Goal: Find specific page/section: Find specific page/section

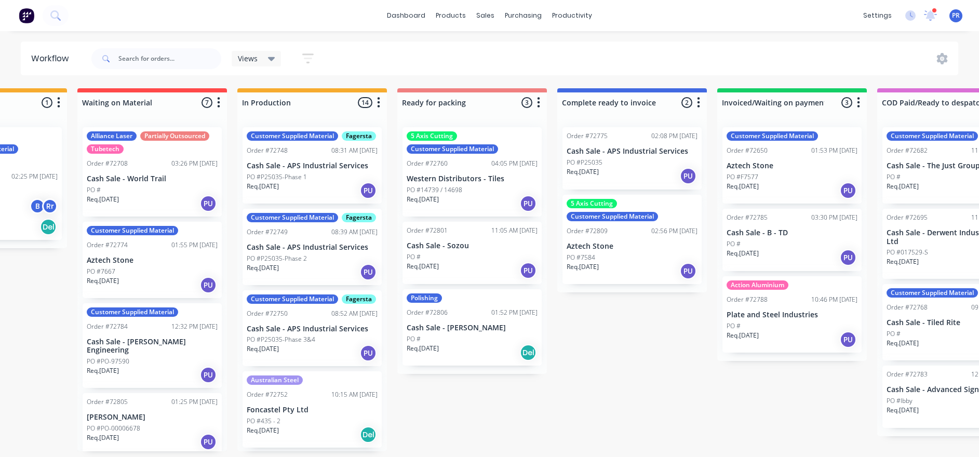
drag, startPoint x: 371, startPoint y: 304, endPoint x: 417, endPoint y: 308, distance: 46.4
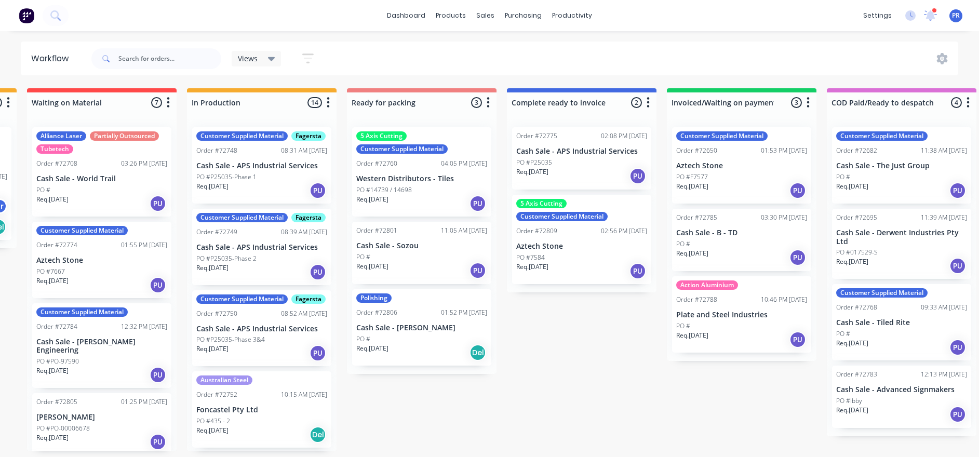
drag, startPoint x: 414, startPoint y: 412, endPoint x: 428, endPoint y: 410, distance: 14.3
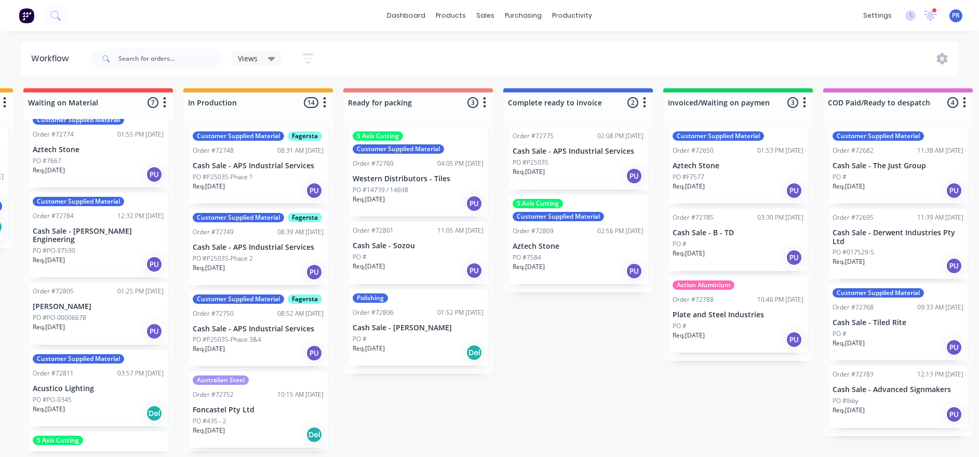
scroll to position [78, 0]
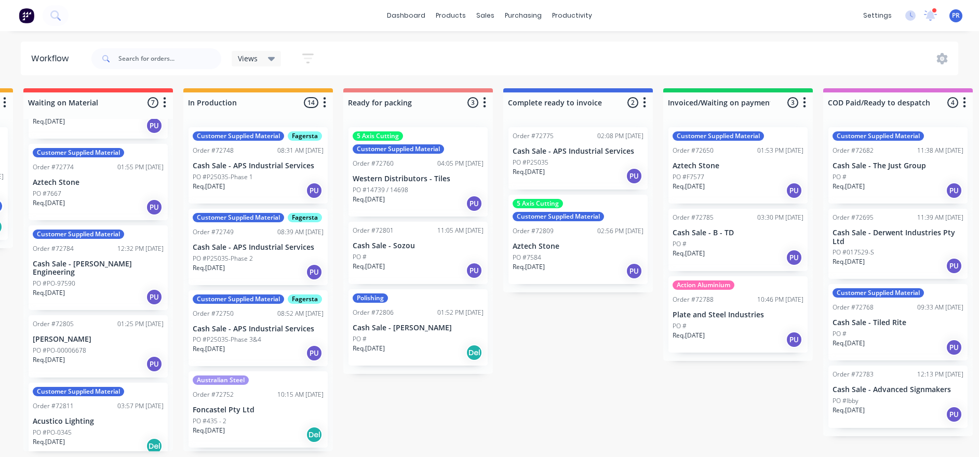
click at [53, 335] on div "Order #72805 01:25 PM [DATE] [PERSON_NAME] PO #PO-00006678 Req. [DATE] PU" at bounding box center [98, 346] width 139 height 62
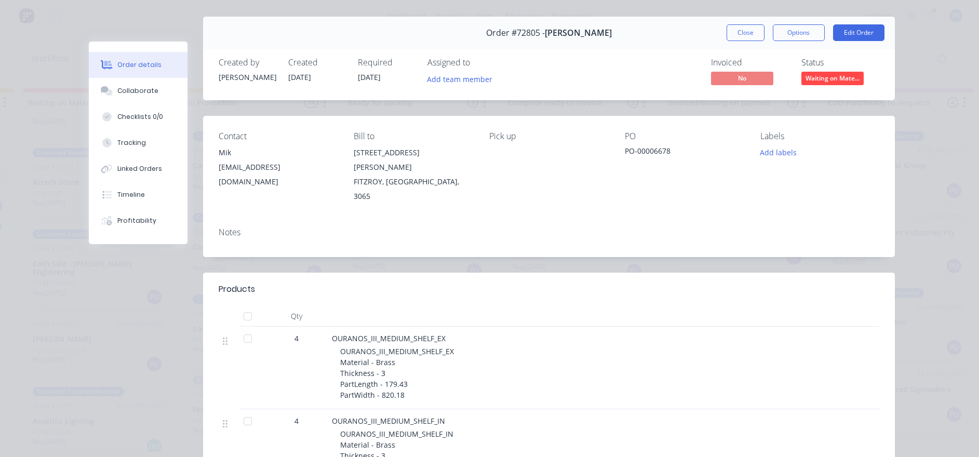
scroll to position [0, 0]
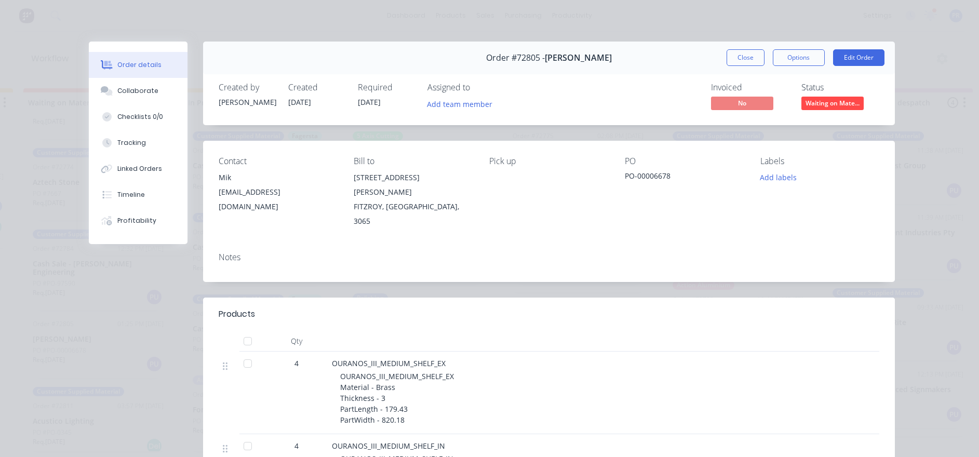
click at [738, 61] on button "Close" at bounding box center [745, 57] width 38 height 17
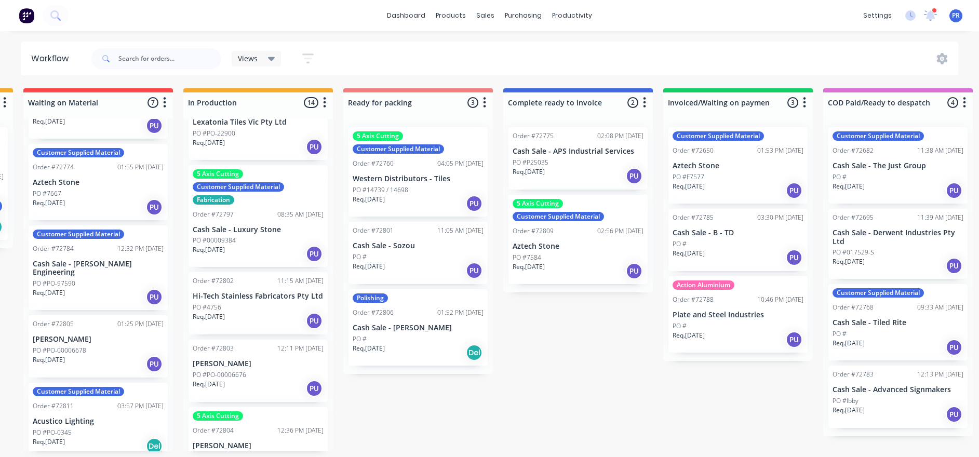
scroll to position [623, 0]
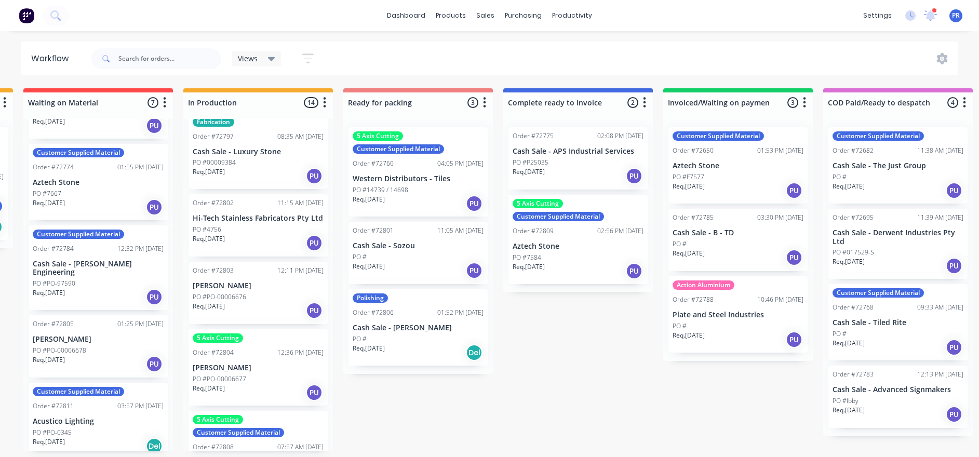
click at [254, 234] on div "PO #4756" at bounding box center [258, 229] width 131 height 9
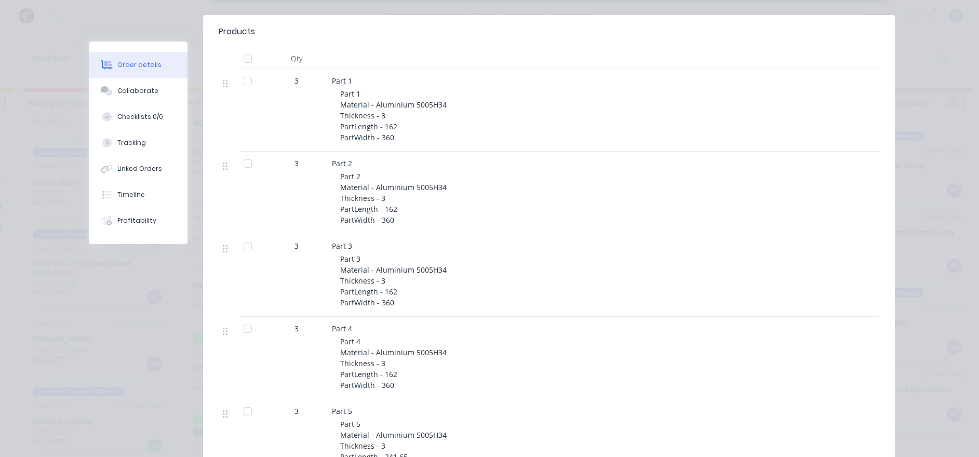
scroll to position [0, 0]
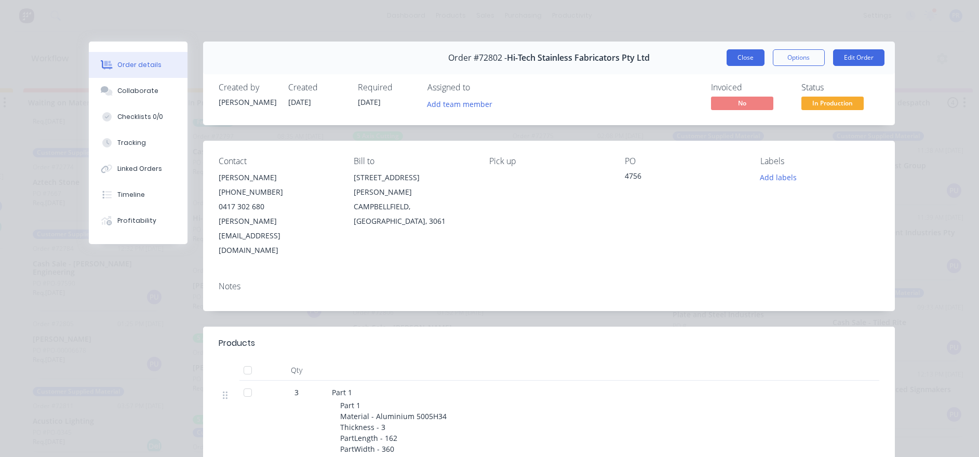
click at [726, 61] on button "Close" at bounding box center [745, 57] width 38 height 17
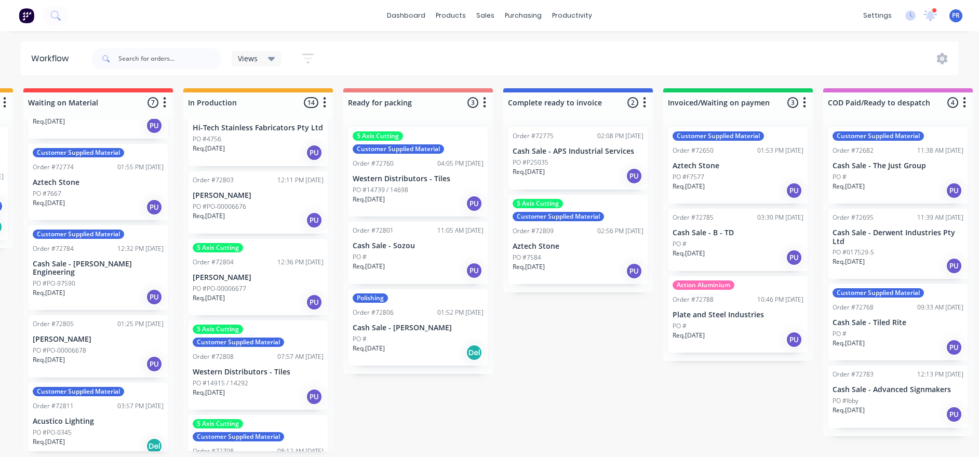
scroll to position [636, 0]
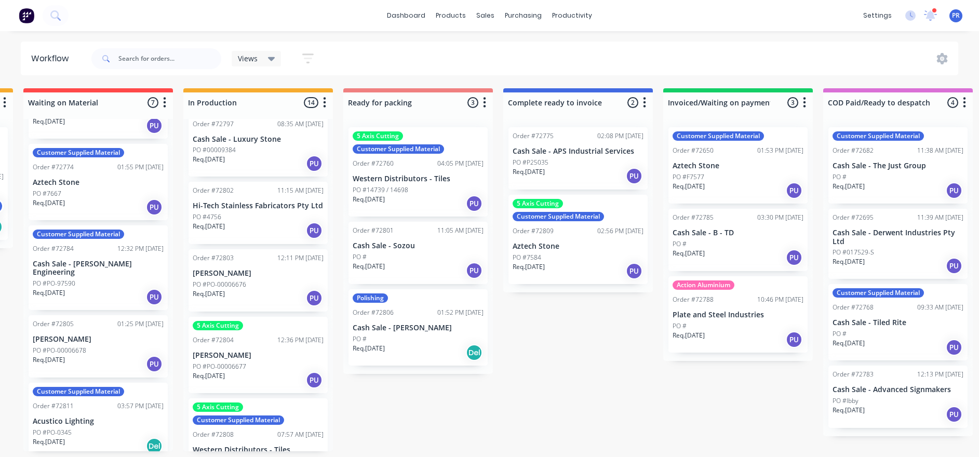
click at [329, 98] on button "button" at bounding box center [324, 103] width 12 height 12
click at [300, 169] on button "Sort By" at bounding box center [279, 176] width 104 height 17
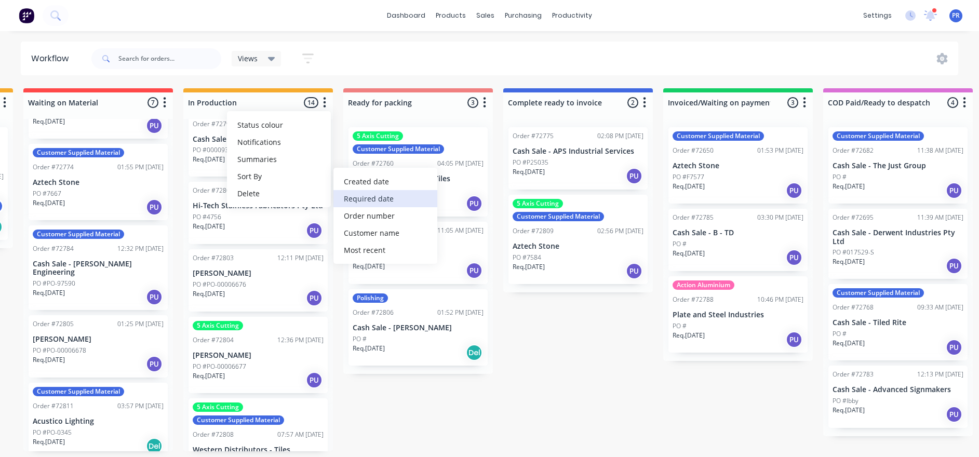
click at [345, 192] on date "Required date" at bounding box center [385, 198] width 104 height 17
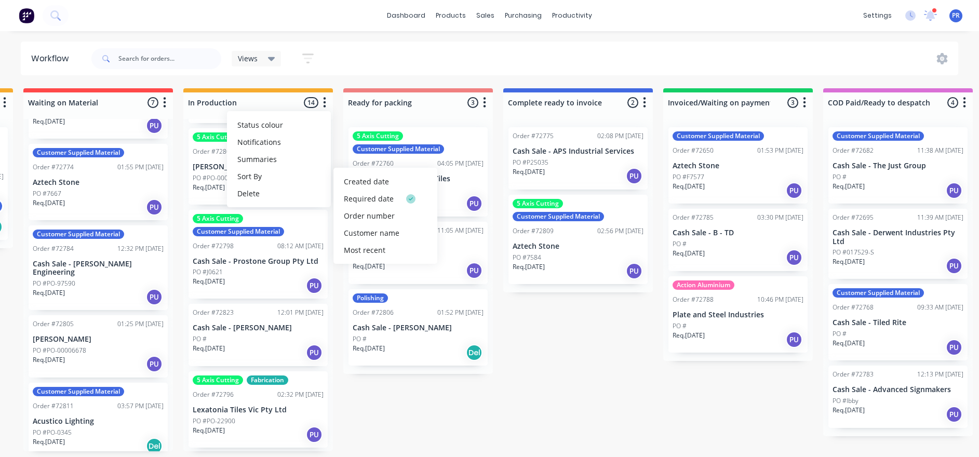
click at [385, 388] on div "Submitted 1 Status colour #273444 hex #273444 Save Cancel Summaries Total order…" at bounding box center [454, 269] width 1882 height 363
click at [259, 183] on div "PO #PO-00006677" at bounding box center [258, 177] width 131 height 9
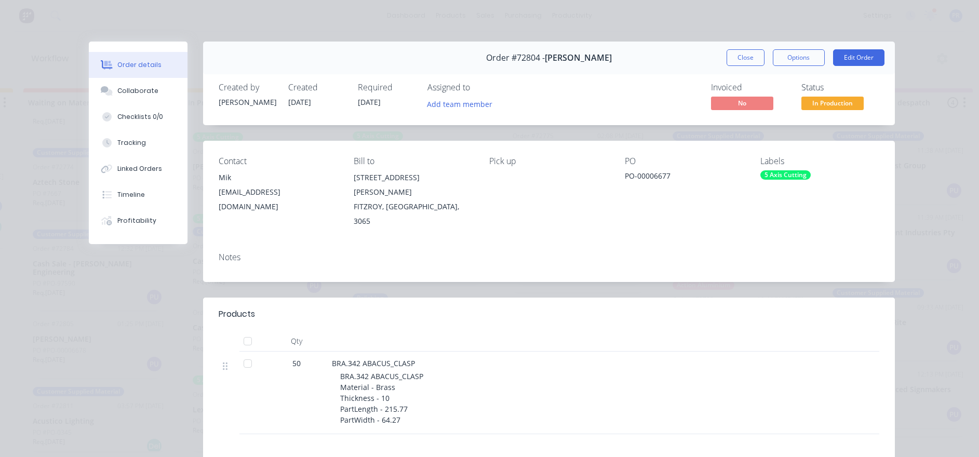
click at [734, 54] on button "Close" at bounding box center [745, 57] width 38 height 17
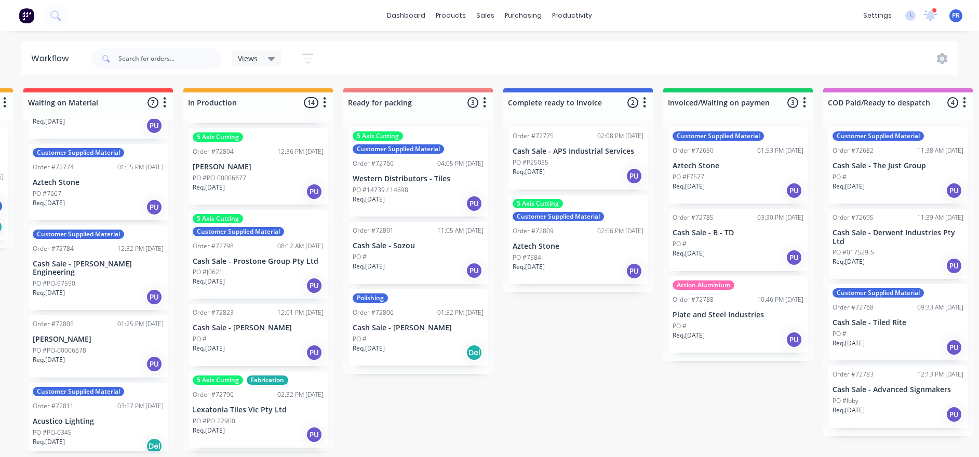
scroll to position [0, 479]
click at [242, 183] on p "PO #PO-00006677" at bounding box center [219, 177] width 53 height 9
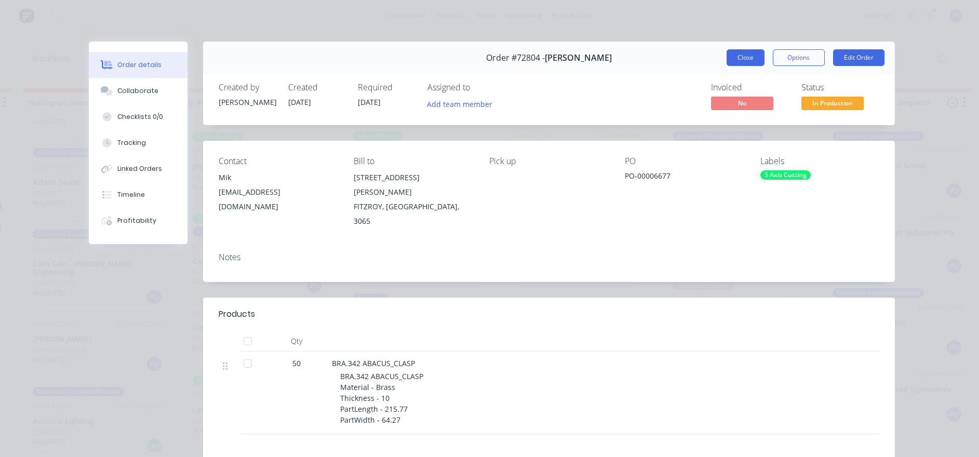
click at [748, 57] on button "Close" at bounding box center [745, 57] width 38 height 17
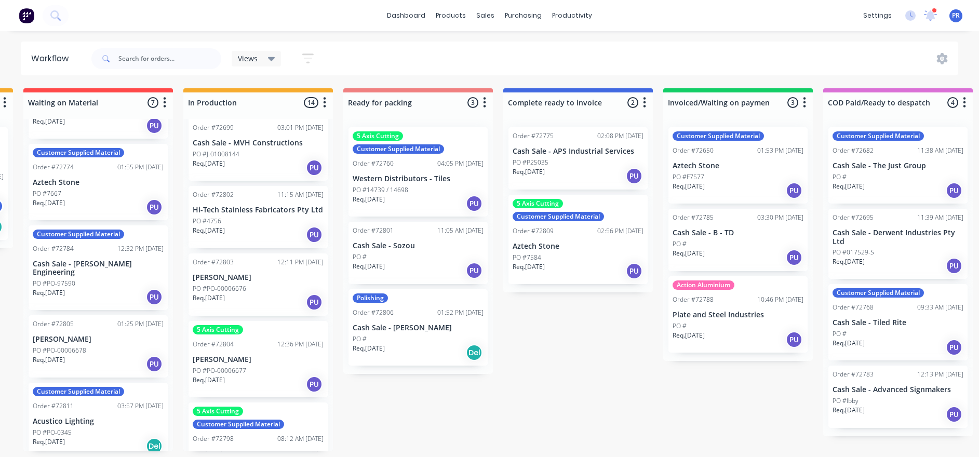
scroll to position [467, 0]
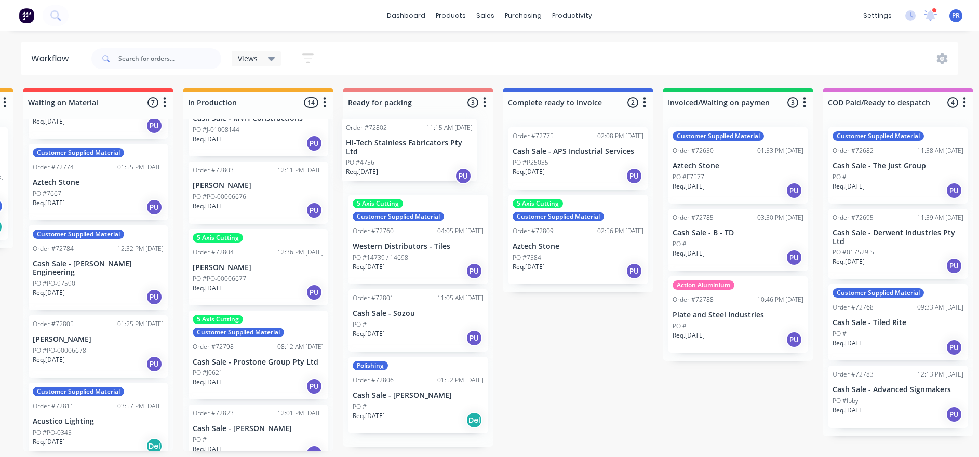
drag, startPoint x: 263, startPoint y: 234, endPoint x: 419, endPoint y: 153, distance: 175.6
click at [419, 153] on div "Submitted 1 Status colour #273444 hex #273444 Save Cancel Summaries Total order…" at bounding box center [454, 269] width 1882 height 363
click at [263, 224] on div "Order #72803 12:11 PM [DATE] [PERSON_NAME] PO #PO-00006676 Req. [DATE] PU" at bounding box center [257, 192] width 139 height 62
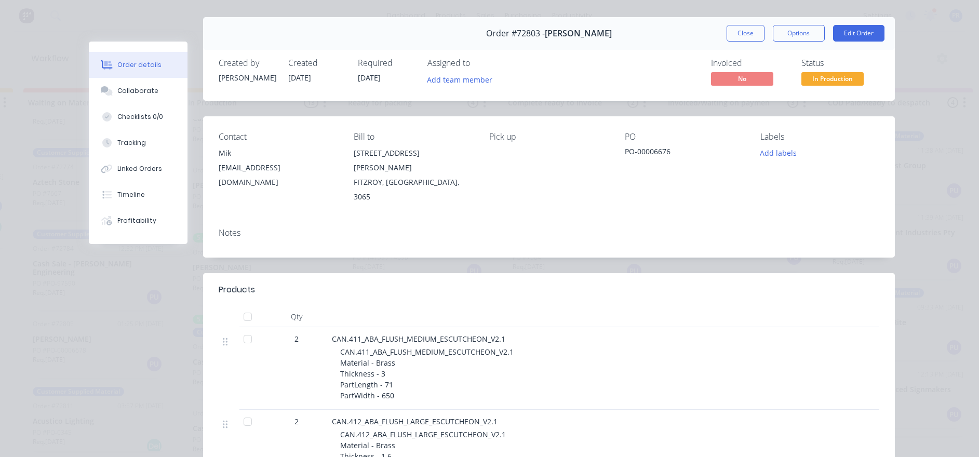
scroll to position [0, 0]
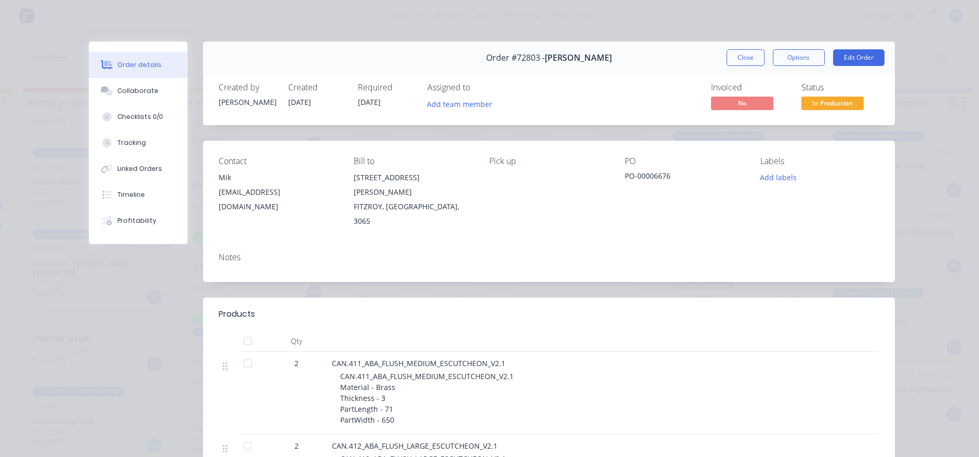
click at [739, 57] on button "Close" at bounding box center [745, 57] width 38 height 17
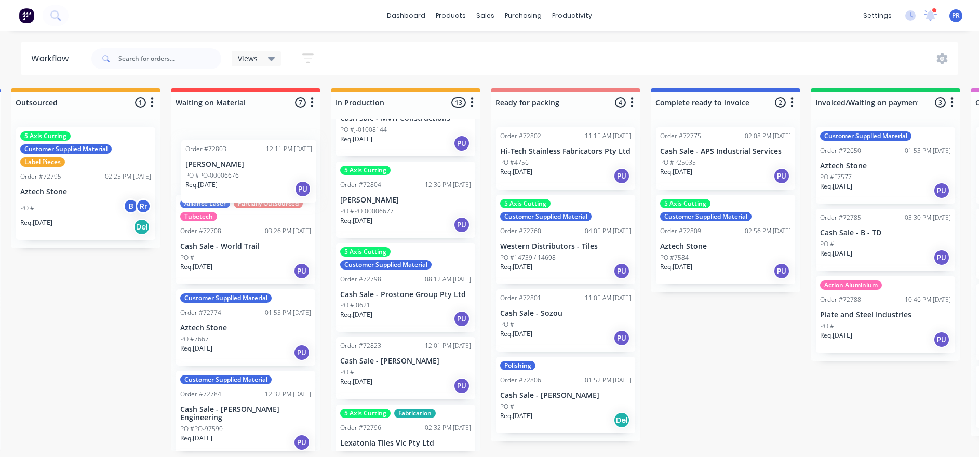
drag, startPoint x: 259, startPoint y: 228, endPoint x: 246, endPoint y: 163, distance: 66.8
click at [247, 168] on div "Submitted 1 Status colour #273444 hex #273444 Save Cancel Summaries Total order…" at bounding box center [602, 269] width 1882 height 363
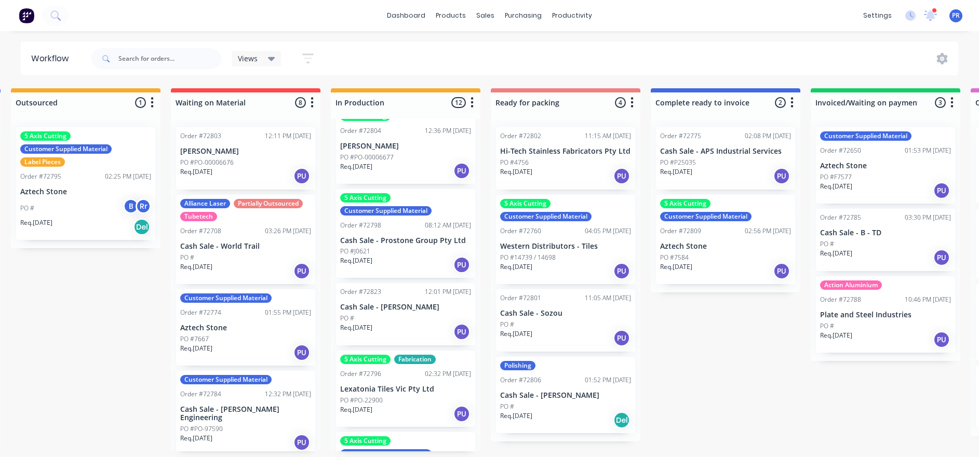
scroll to position [545, 0]
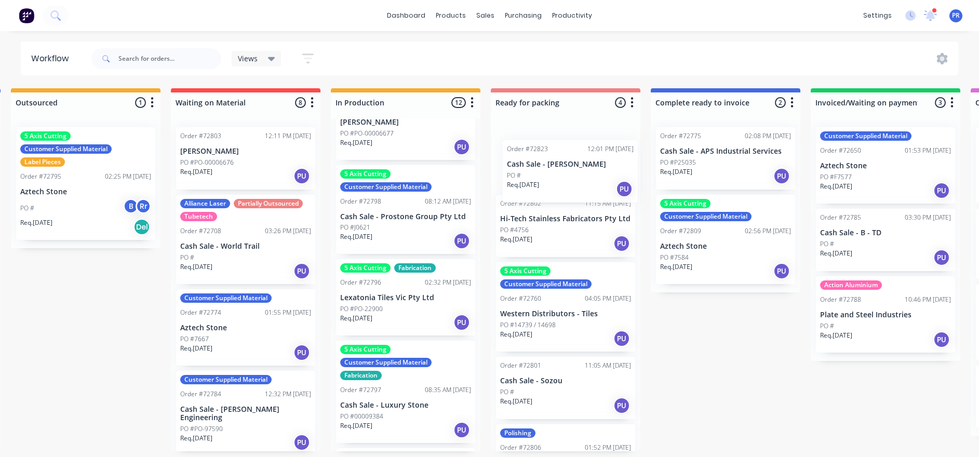
drag, startPoint x: 396, startPoint y: 325, endPoint x: 563, endPoint y: 167, distance: 230.3
click at [564, 168] on div "Submitted 1 Status colour #273444 hex #273444 Save Cancel Summaries Total order…" at bounding box center [602, 269] width 1882 height 363
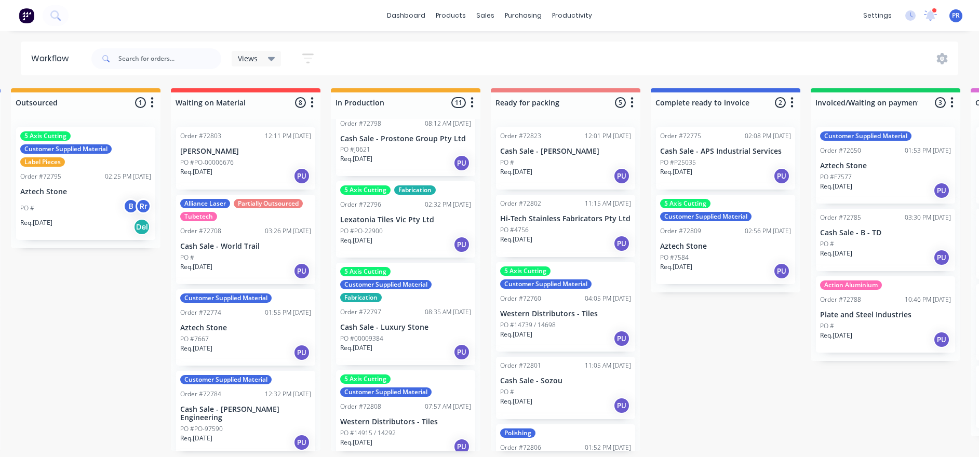
click at [404, 224] on p "Lexatonia Tiles Vic Pty Ltd" at bounding box center [405, 219] width 131 height 9
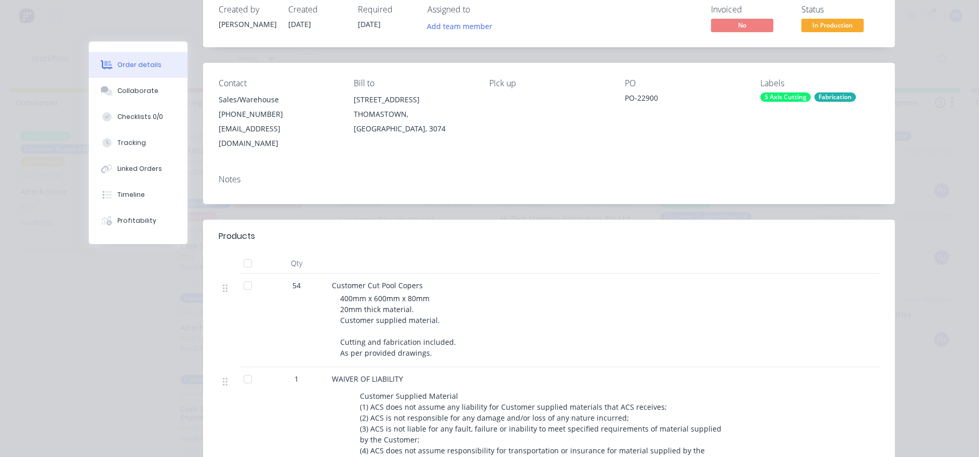
scroll to position [0, 0]
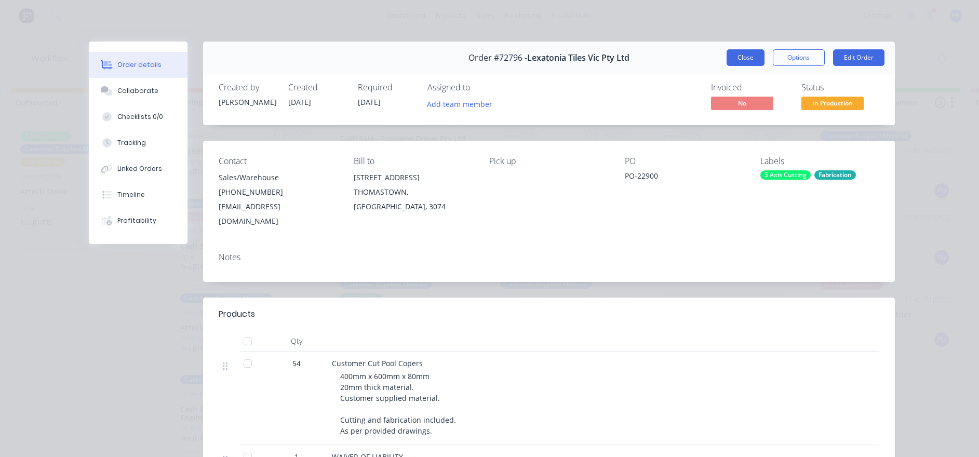
click at [750, 50] on button "Close" at bounding box center [745, 57] width 38 height 17
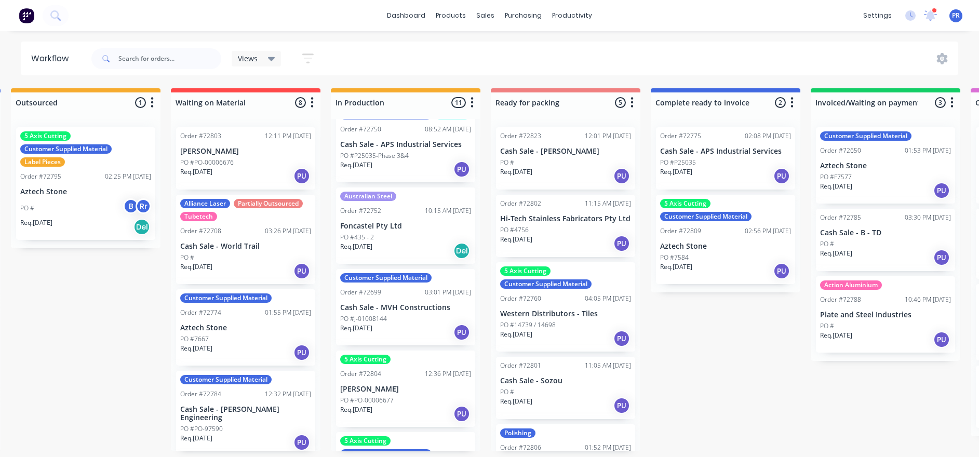
scroll to position [312, 0]
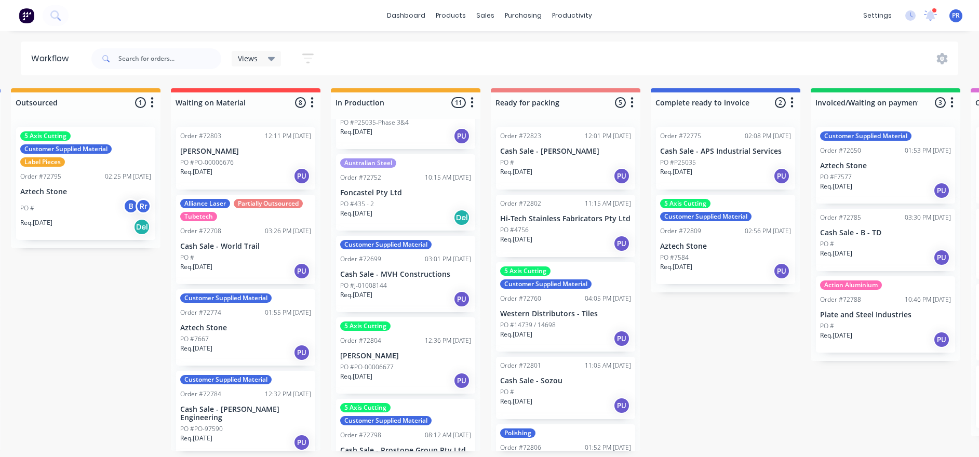
click at [550, 160] on div "PO #" at bounding box center [565, 162] width 131 height 9
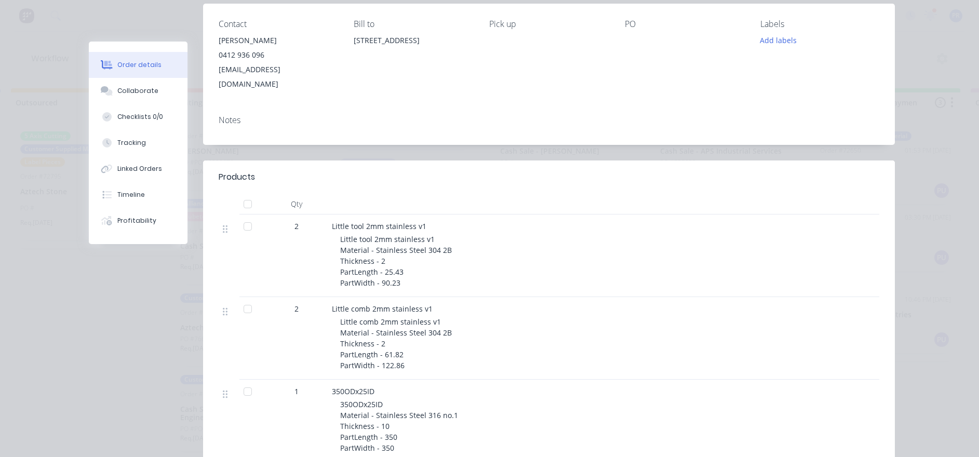
scroll to position [0, 0]
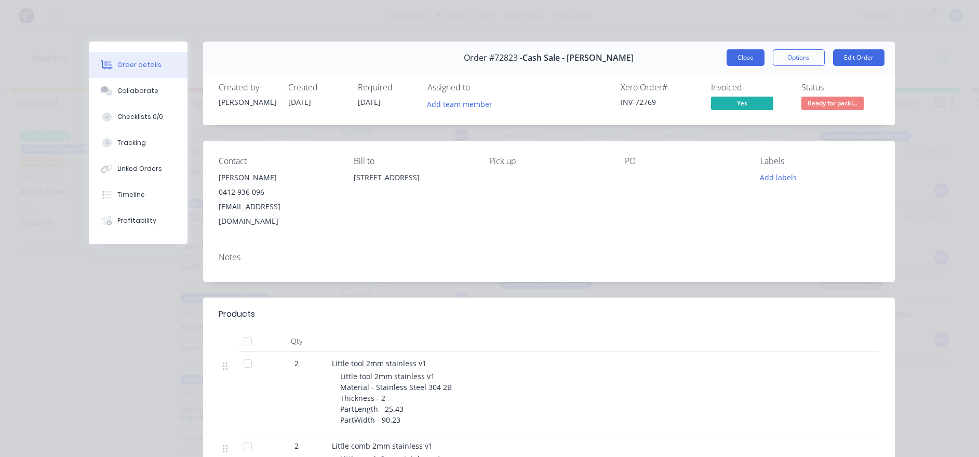
click at [746, 56] on button "Close" at bounding box center [745, 57] width 38 height 17
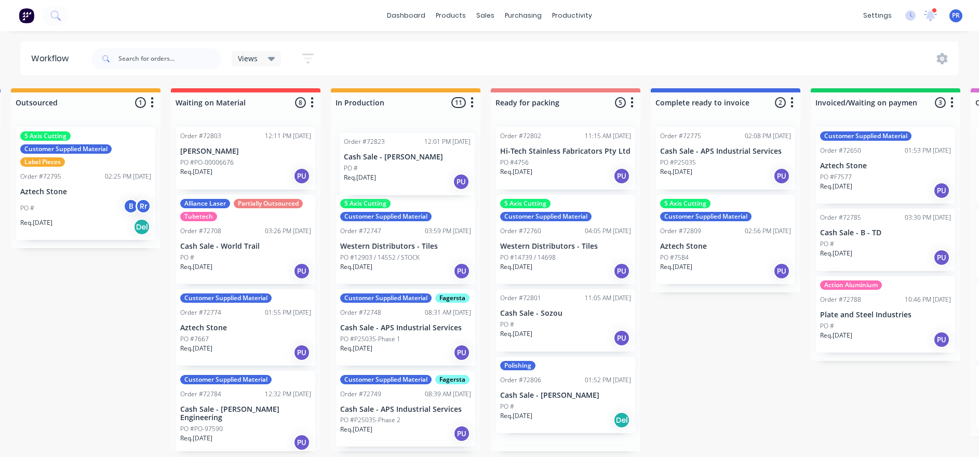
drag, startPoint x: 576, startPoint y: 160, endPoint x: 416, endPoint y: 171, distance: 160.3
click at [418, 171] on div "Submitted 1 Status colour #273444 hex #273444 Save Cancel Summaries Total order…" at bounding box center [602, 269] width 1882 height 363
click at [476, 97] on button "button" at bounding box center [472, 103] width 12 height 12
click at [444, 172] on button "Sort By" at bounding box center [426, 176] width 104 height 17
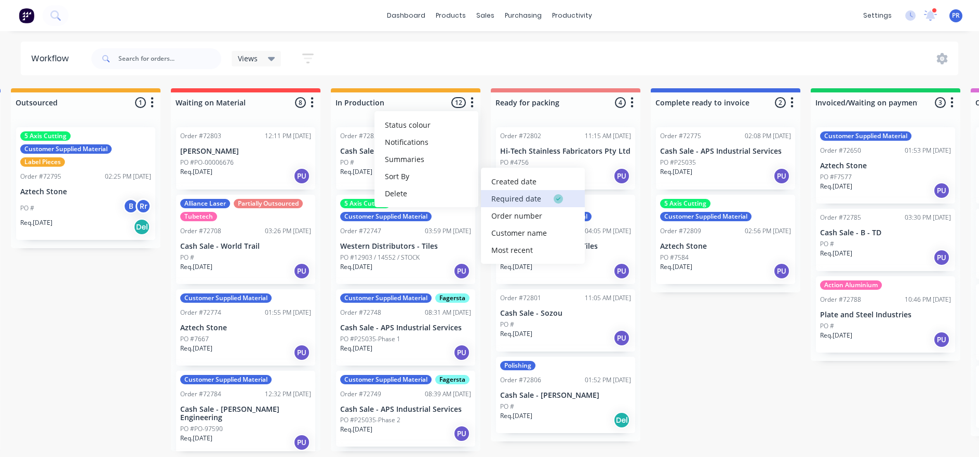
click at [508, 197] on date "Required date" at bounding box center [533, 198] width 104 height 17
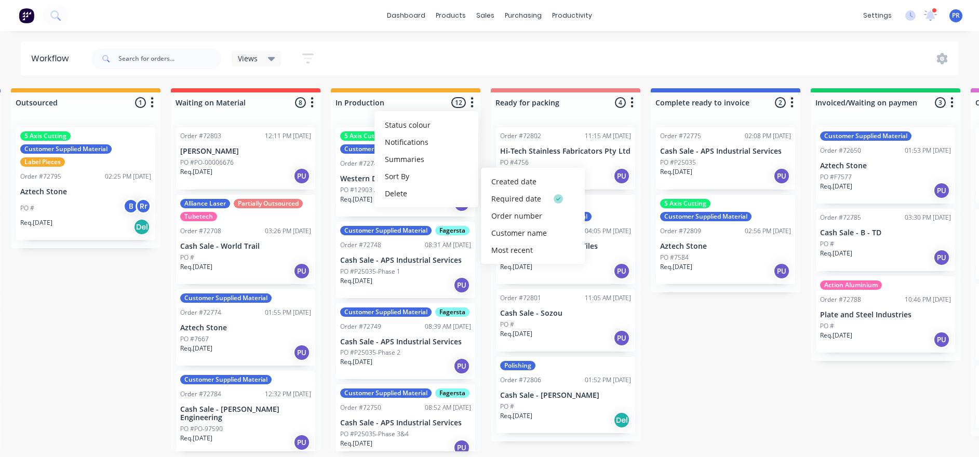
click at [657, 353] on div "Submitted 1 Status colour #273444 hex #273444 Save Cancel Summaries Total order…" at bounding box center [602, 269] width 1882 height 363
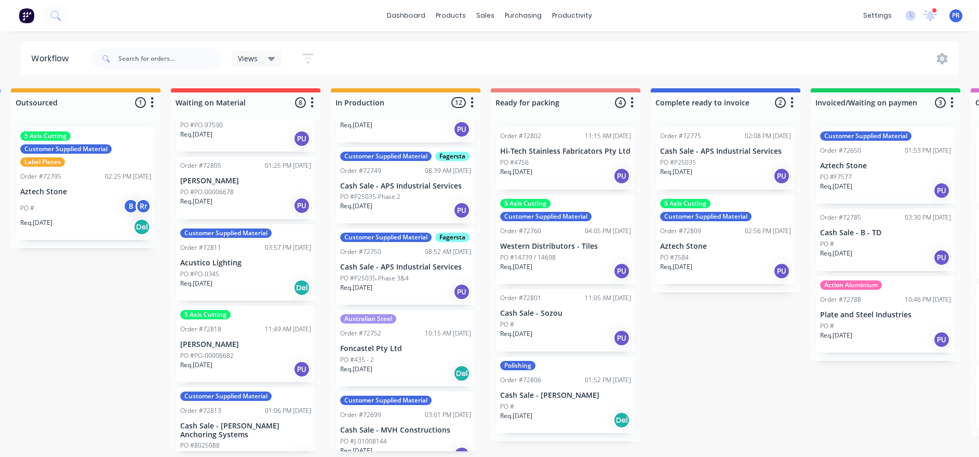
scroll to position [226, 0]
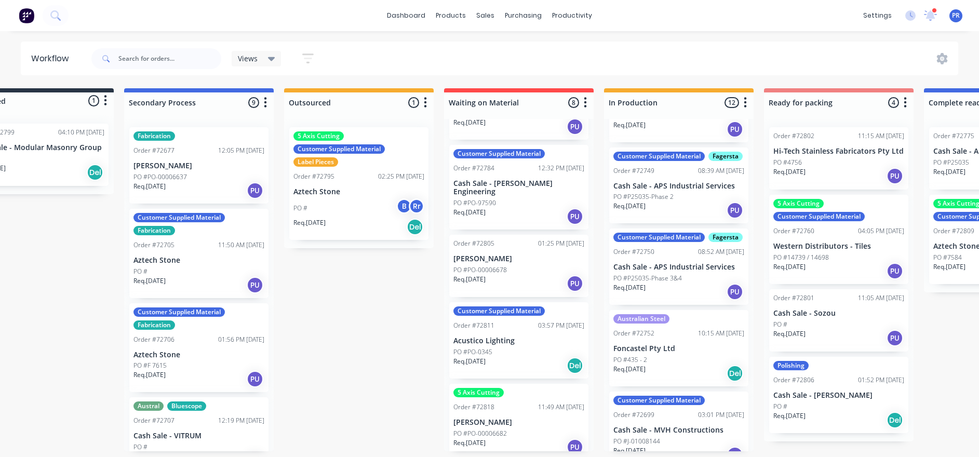
drag, startPoint x: 155, startPoint y: 339, endPoint x: 114, endPoint y: 343, distance: 41.2
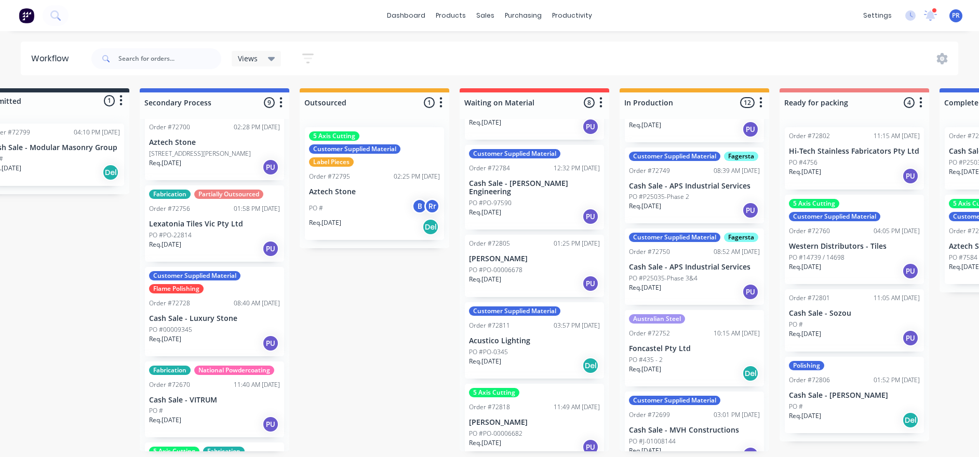
scroll to position [389, 0]
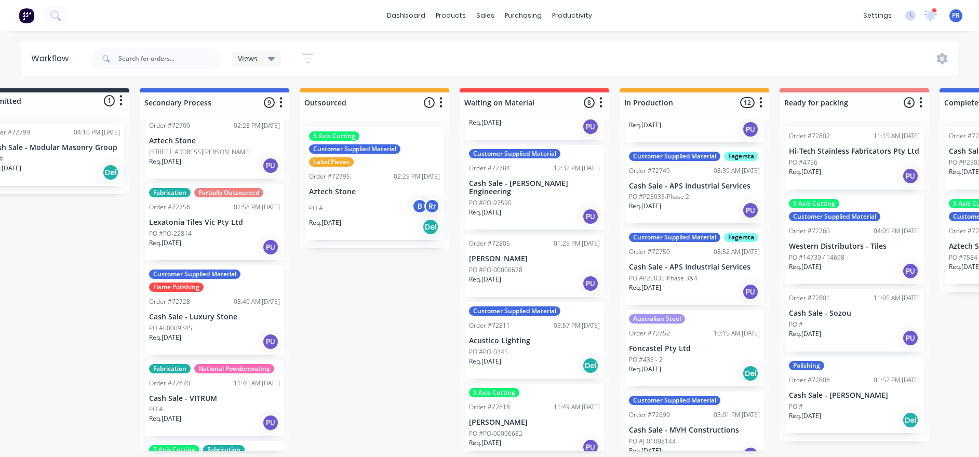
click at [205, 229] on div "PO #PO-22814" at bounding box center [214, 233] width 131 height 9
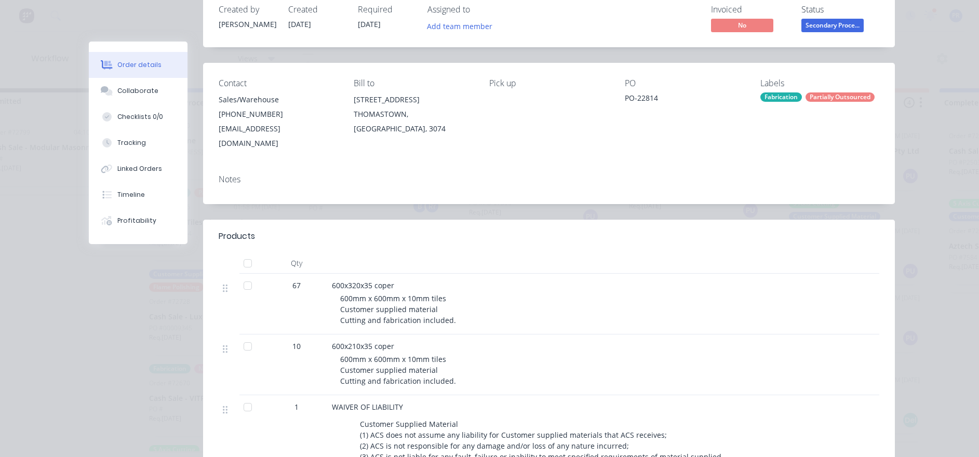
scroll to position [0, 0]
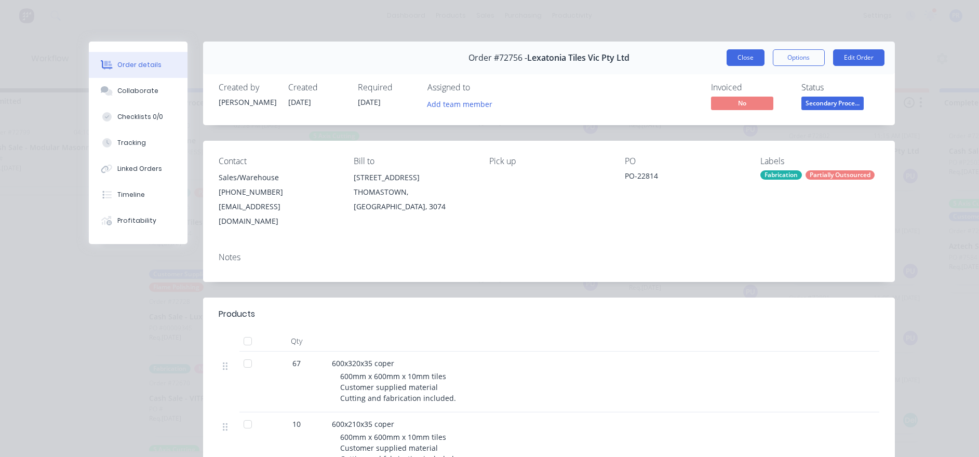
click at [740, 60] on button "Close" at bounding box center [745, 57] width 38 height 17
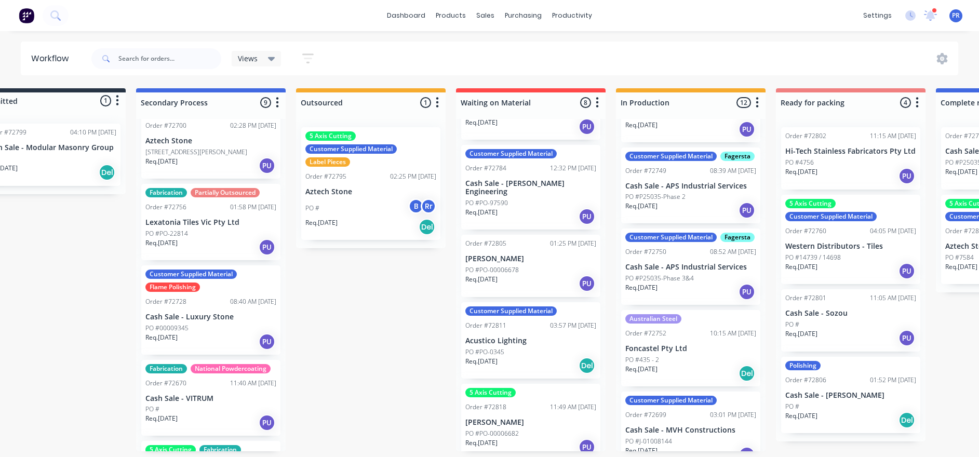
scroll to position [6, 50]
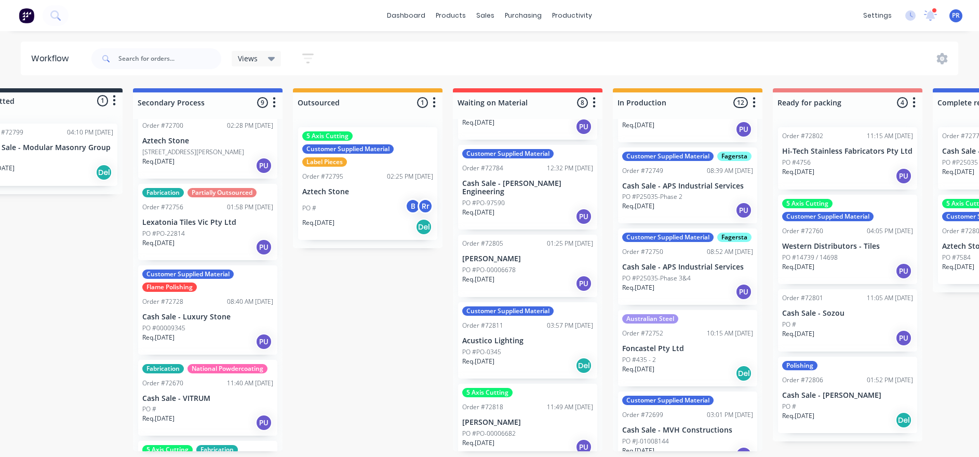
drag, startPoint x: 402, startPoint y: 326, endPoint x: 416, endPoint y: 326, distance: 14.5
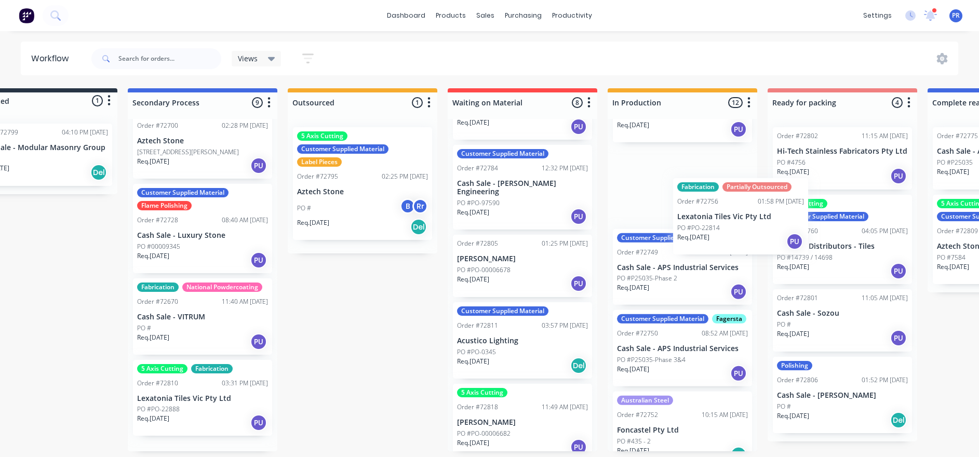
scroll to position [219, 0]
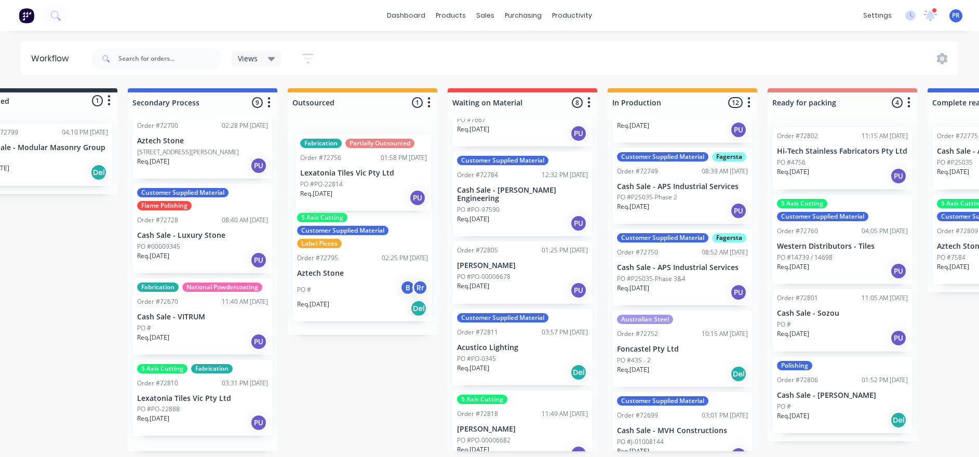
drag, startPoint x: 217, startPoint y: 220, endPoint x: 379, endPoint y: 178, distance: 166.9
click at [379, 178] on div "Submitted 1 Status colour #273444 hex #273444 Save Cancel Summaries Total order…" at bounding box center [879, 269] width 1882 height 363
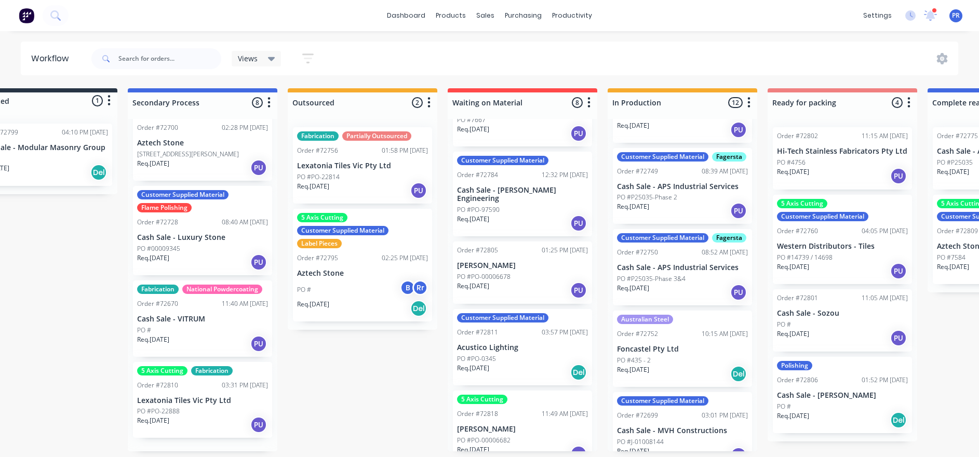
scroll to position [370, 0]
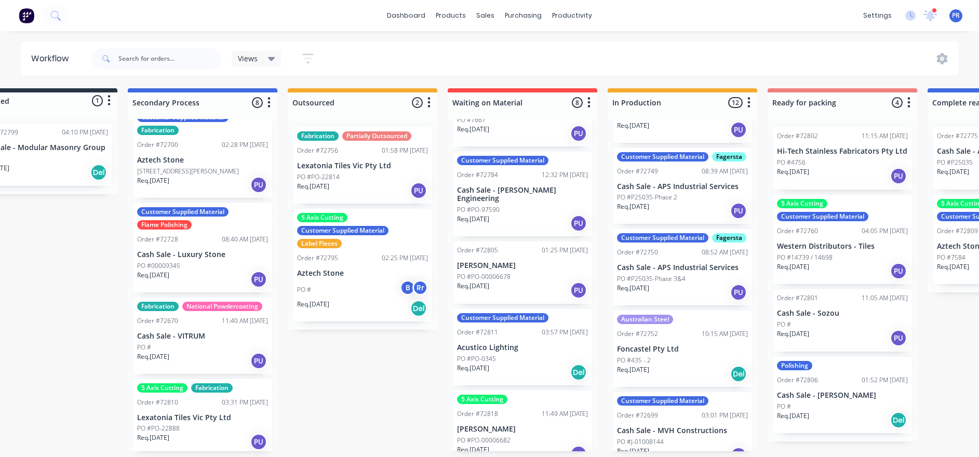
click at [379, 398] on div "Submitted 1 Status colour #273444 hex #273444 Save Cancel Summaries Total order…" at bounding box center [879, 269] width 1882 height 363
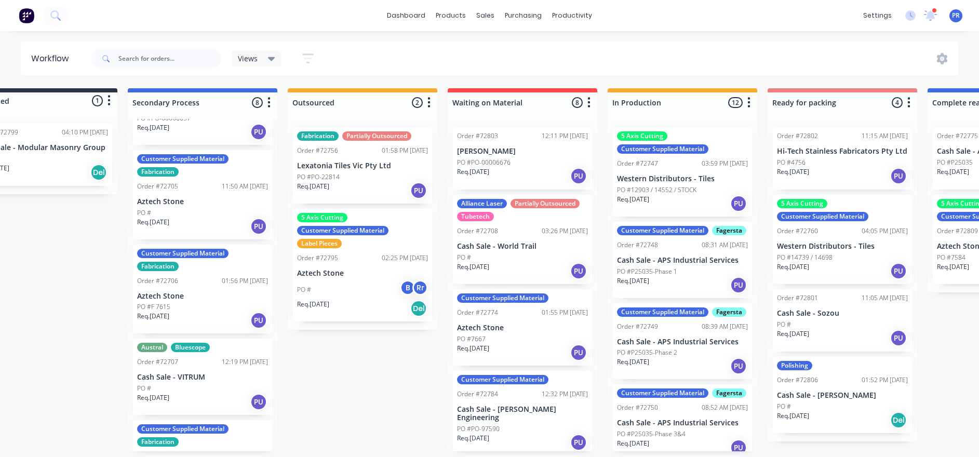
scroll to position [0, 0]
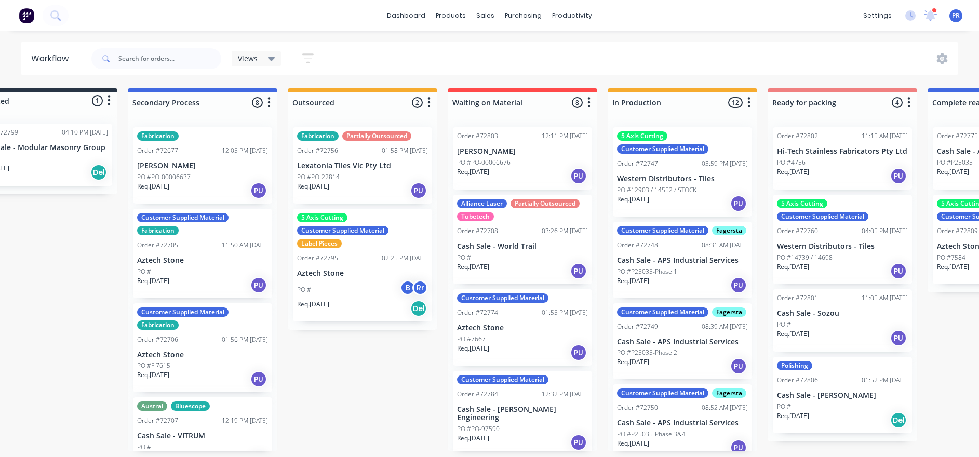
click at [362, 389] on div "Submitted 1 Status colour #273444 hex #273444 Save Cancel Summaries Total order…" at bounding box center [879, 269] width 1882 height 363
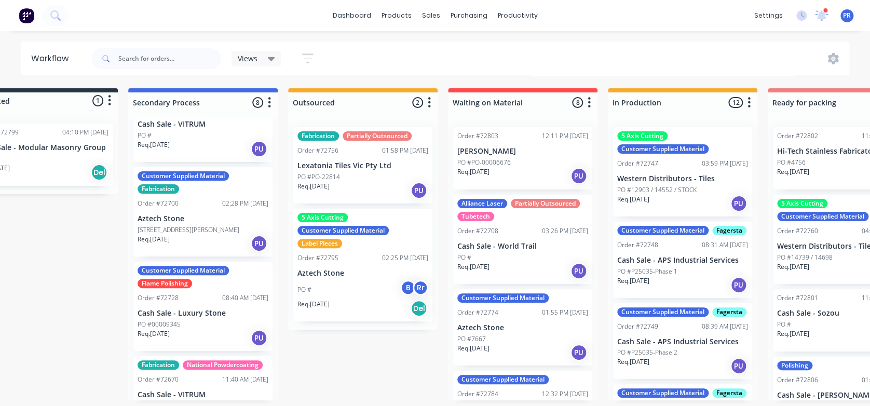
scroll to position [312, 0]
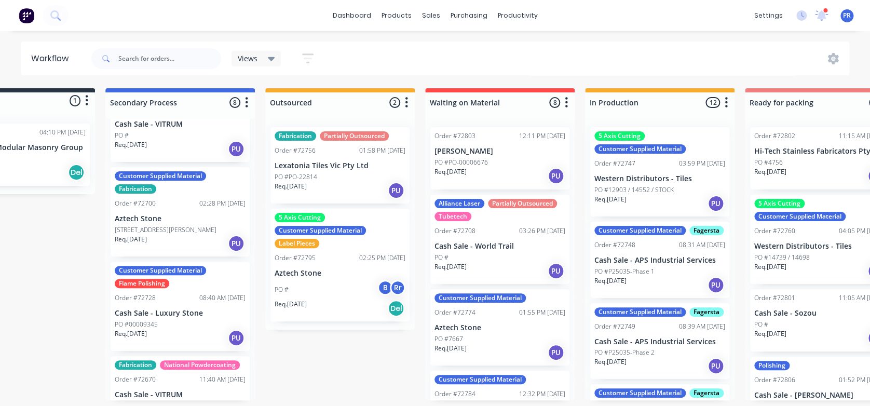
drag, startPoint x: 360, startPoint y: 374, endPoint x: 380, endPoint y: 376, distance: 19.8
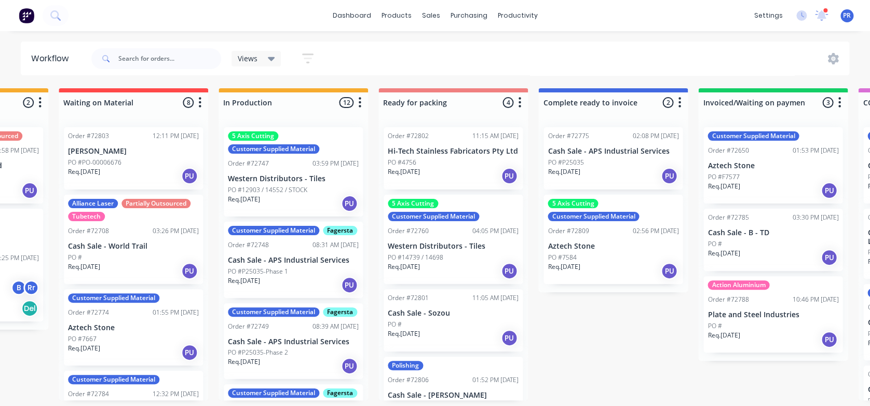
drag, startPoint x: 370, startPoint y: 376, endPoint x: 424, endPoint y: 374, distance: 53.5
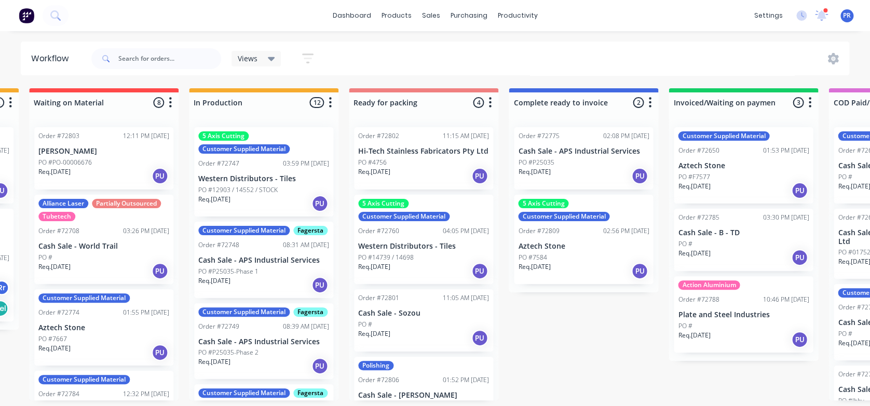
click at [572, 314] on div "Submitted 1 Status colour #273444 hex #273444 Save Cancel Summaries Total order…" at bounding box center [460, 244] width 1882 height 312
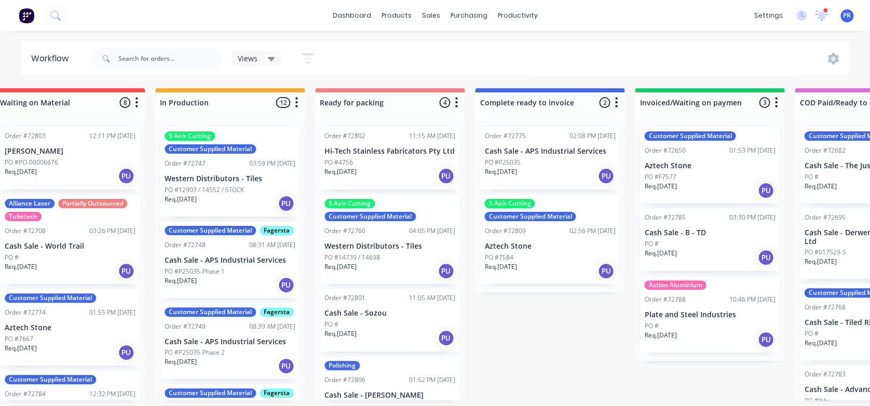
drag, startPoint x: 568, startPoint y: 324, endPoint x: 589, endPoint y: 320, distance: 21.1
click at [573, 331] on div "Submitted 1 Status colour #273444 hex #273444 Save Cancel Summaries Total order…" at bounding box center [426, 244] width 1882 height 312
click at [545, 337] on div "Submitted 1 Status colour #273444 hex #273444 Save Cancel Summaries Total order…" at bounding box center [426, 244] width 1882 height 312
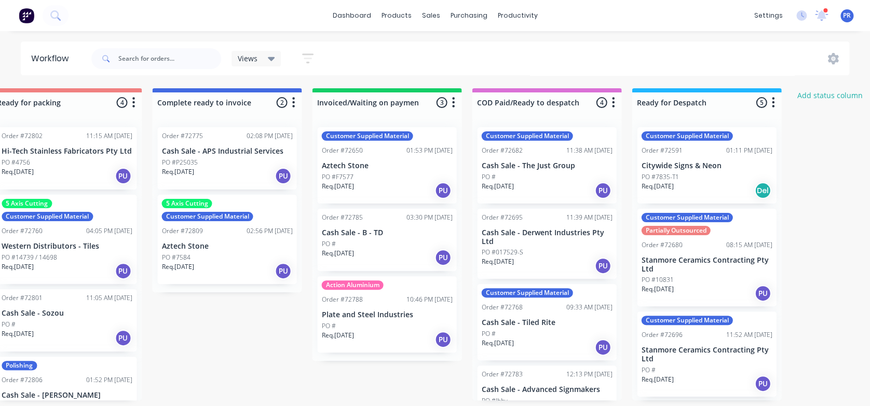
drag, startPoint x: 549, startPoint y: 330, endPoint x: 591, endPoint y: 316, distance: 44.8
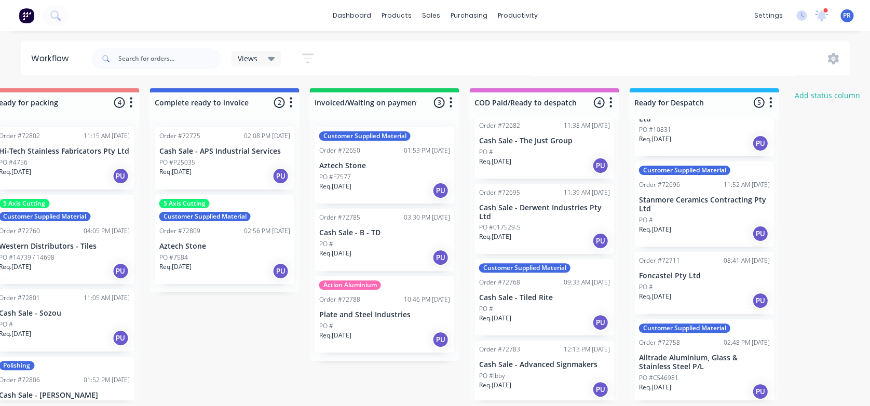
scroll to position [151, 0]
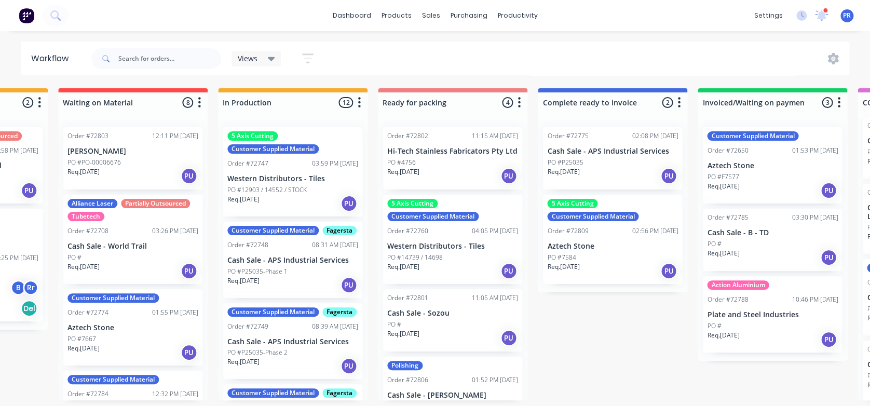
drag, startPoint x: 272, startPoint y: 354, endPoint x: 183, endPoint y: 362, distance: 89.6
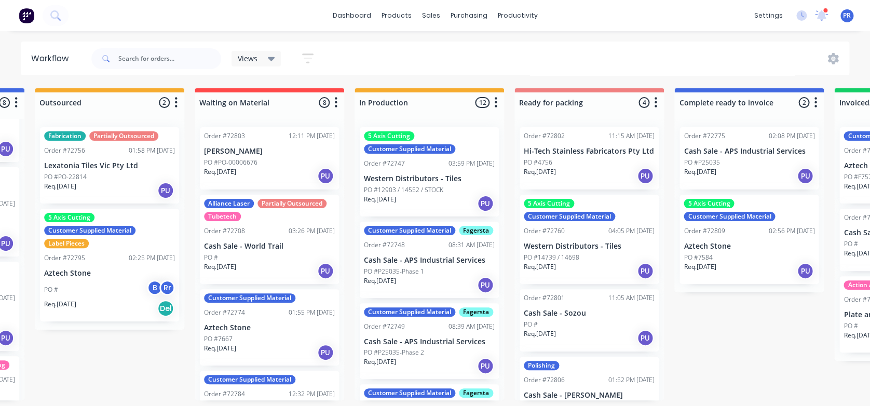
scroll to position [4, 300]
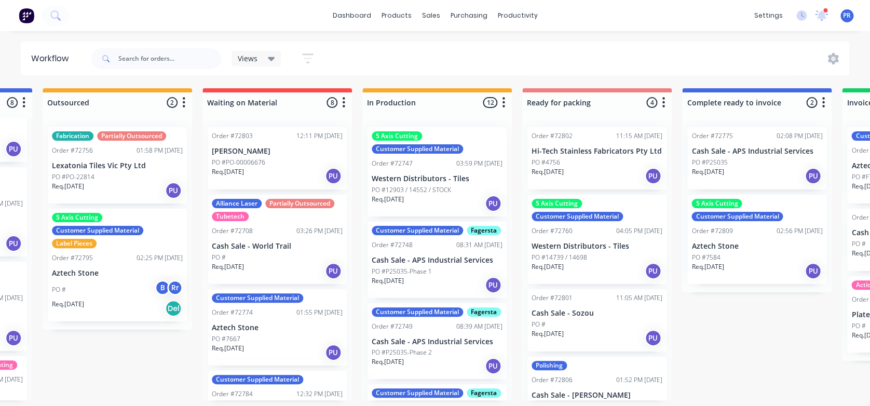
drag, startPoint x: 80, startPoint y: 357, endPoint x: 53, endPoint y: 368, distance: 29.1
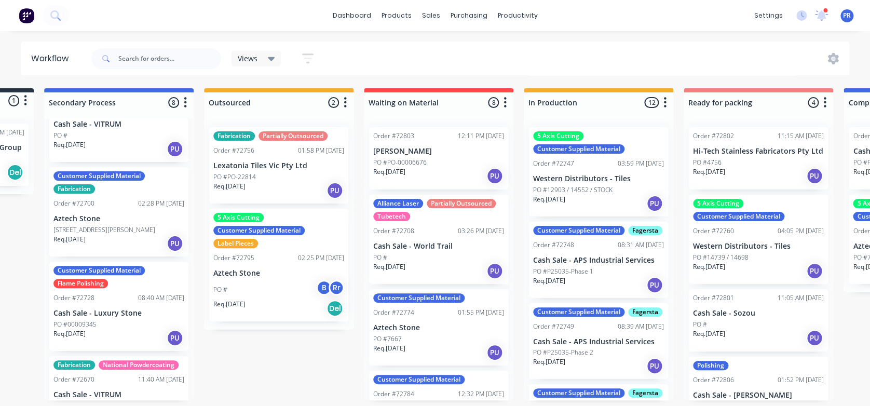
drag, startPoint x: 178, startPoint y: 357, endPoint x: 130, endPoint y: 366, distance: 48.1
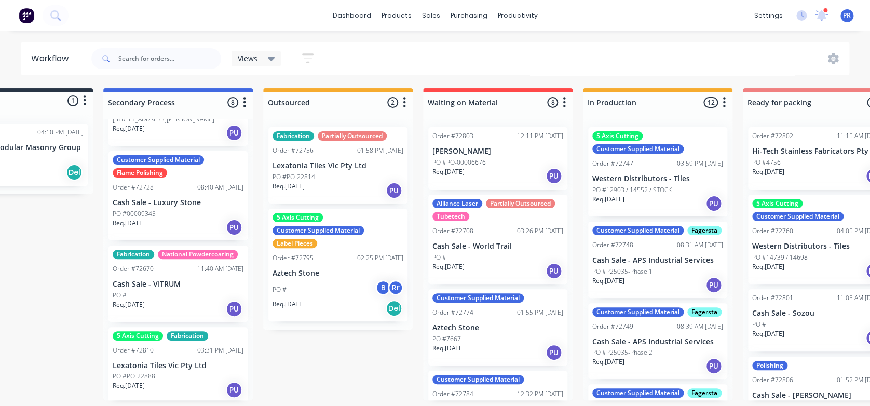
scroll to position [4, 31]
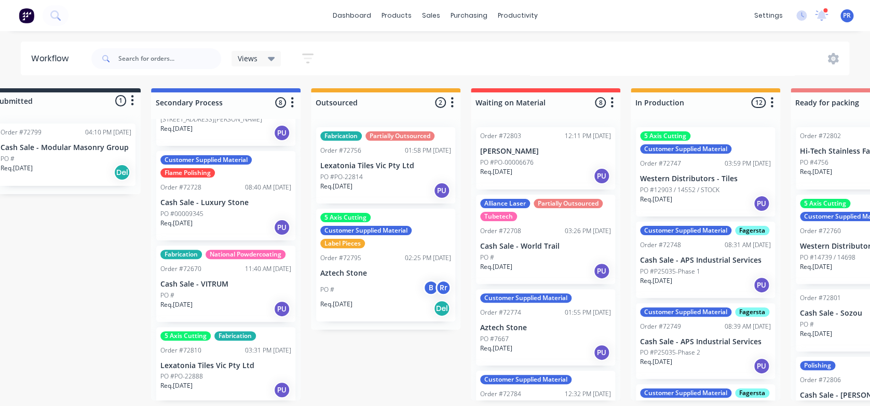
drag, startPoint x: 330, startPoint y: 356, endPoint x: 264, endPoint y: 347, distance: 67.0
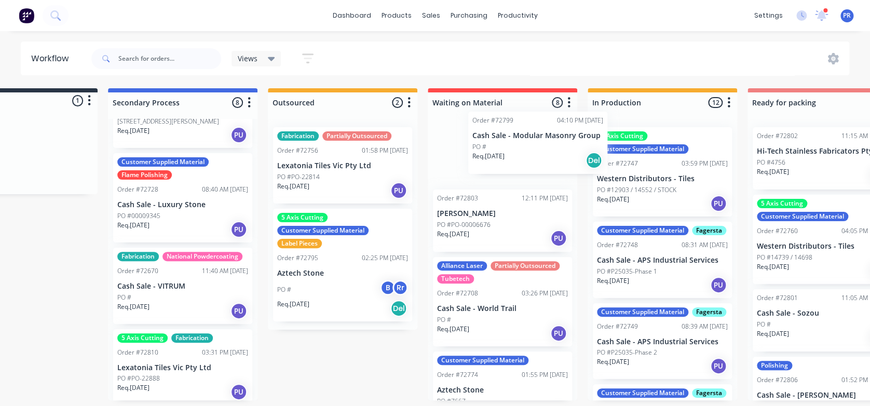
scroll to position [4, 75]
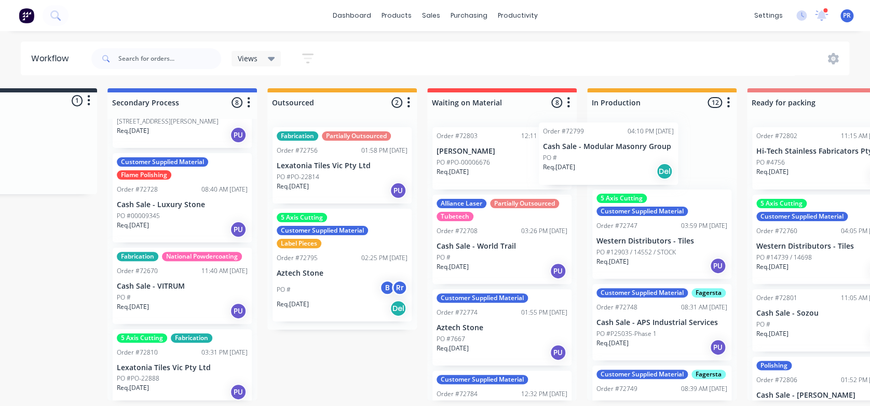
drag, startPoint x: 100, startPoint y: 143, endPoint x: 615, endPoint y: 147, distance: 515.1
click at [615, 147] on div "Submitted 1 Status colour #273444 hex #273444 Save Cancel Summaries Total order…" at bounding box center [858, 244] width 1882 height 312
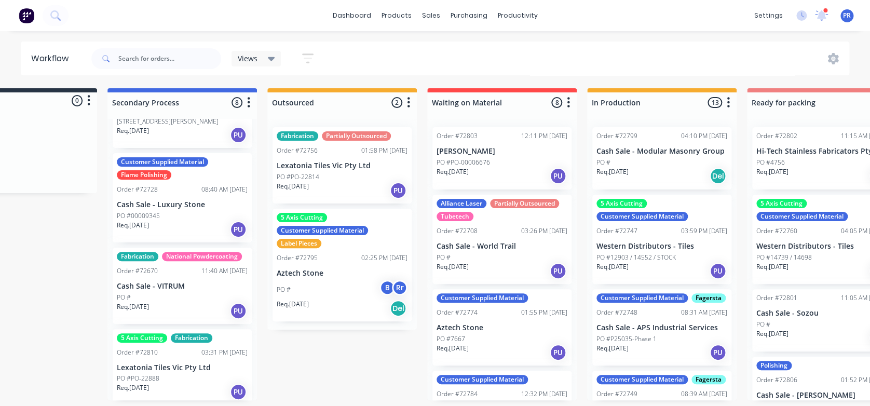
click at [656, 147] on p "Cash Sale - Modular Masonry Group" at bounding box center [662, 151] width 131 height 9
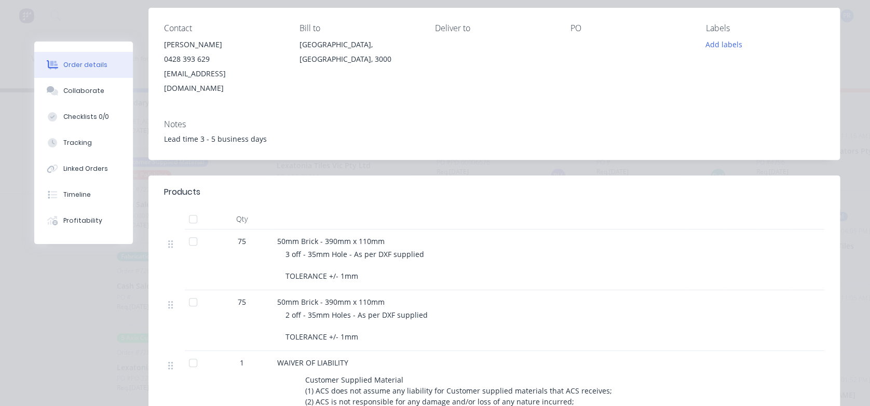
scroll to position [0, 0]
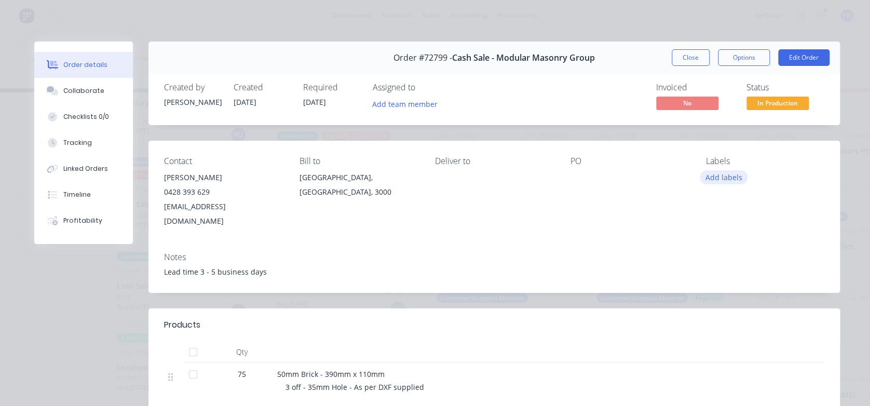
click at [713, 179] on button "Add labels" at bounding box center [724, 177] width 48 height 14
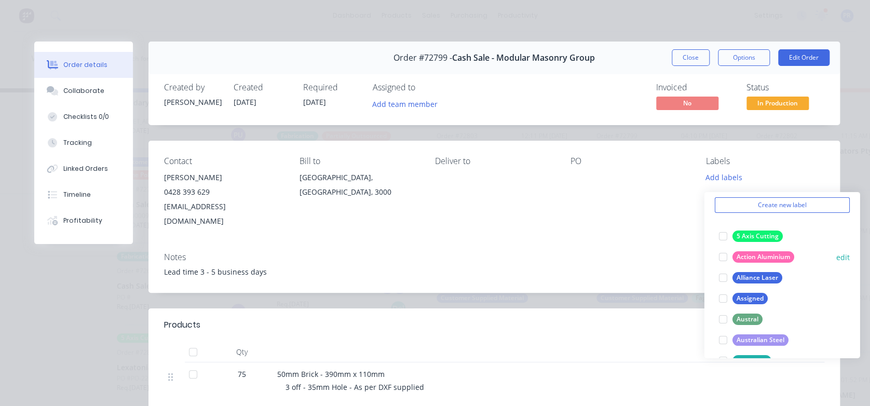
scroll to position [138, 0]
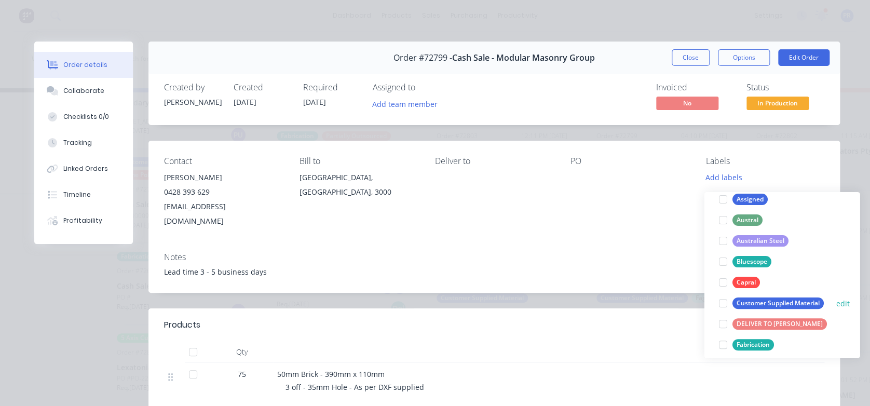
click at [723, 295] on div at bounding box center [722, 303] width 21 height 21
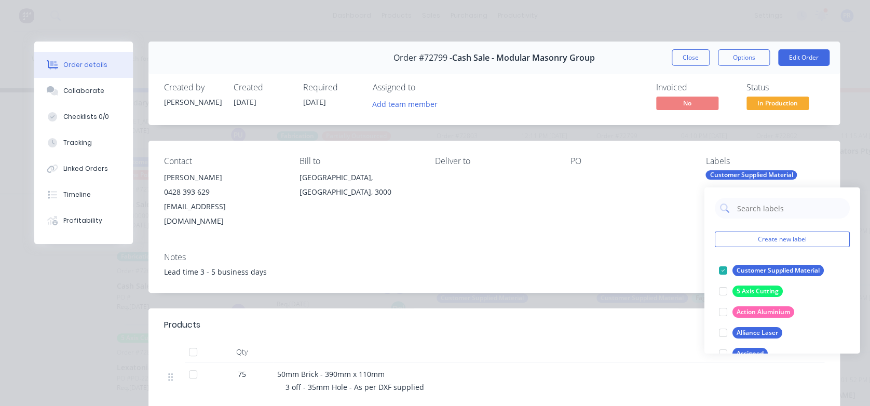
click at [649, 229] on div "Contact [PERSON_NAME] 0428 393 629 [EMAIL_ADDRESS][DOMAIN_NAME] Bill to [GEOGRA…" at bounding box center [495, 192] width 692 height 103
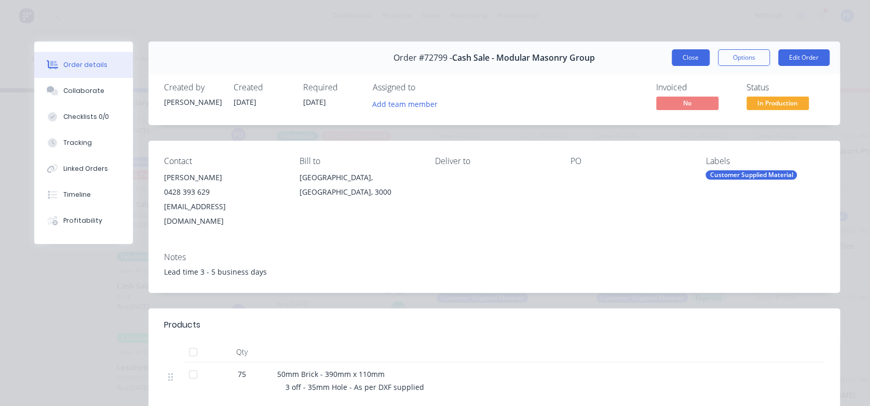
click at [692, 53] on button "Close" at bounding box center [691, 57] width 38 height 17
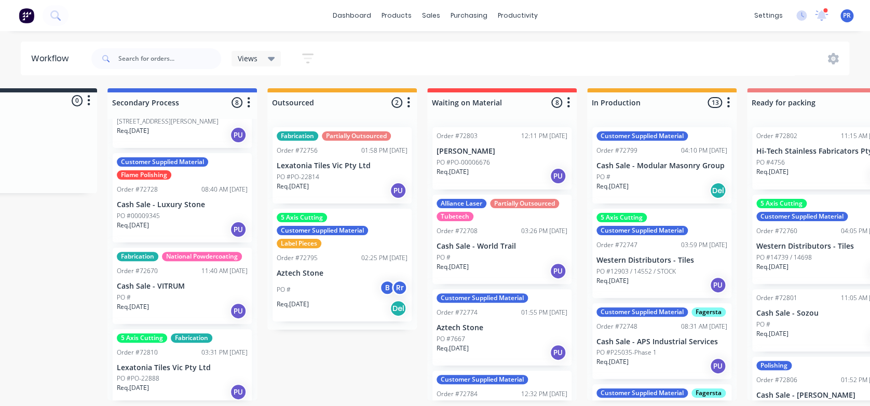
click at [374, 346] on div "Submitted 0 Status colour #273444 hex #273444 Save Cancel Summaries Total order…" at bounding box center [858, 244] width 1882 height 312
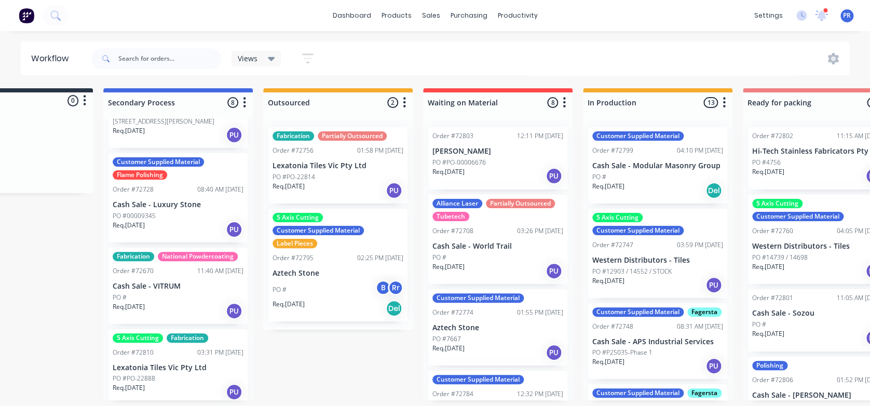
drag, startPoint x: 369, startPoint y: 349, endPoint x: 381, endPoint y: 347, distance: 12.0
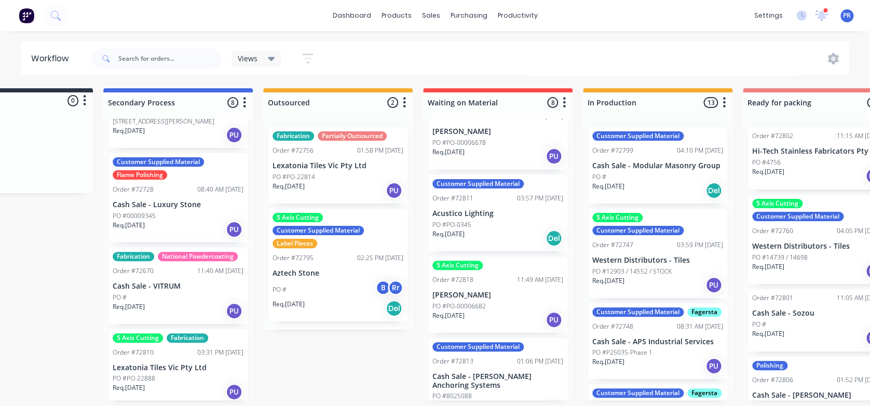
scroll to position [356, 0]
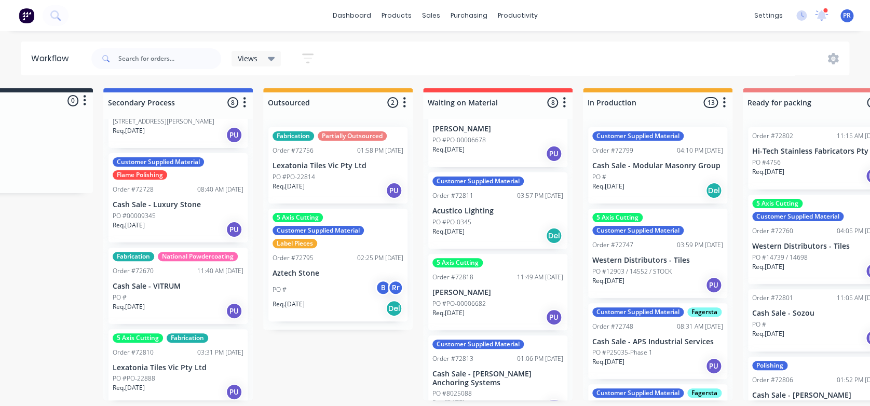
click at [374, 365] on div "Submitted 0 Status colour #273444 hex #273444 Save Cancel Summaries Total order…" at bounding box center [854, 244] width 1882 height 312
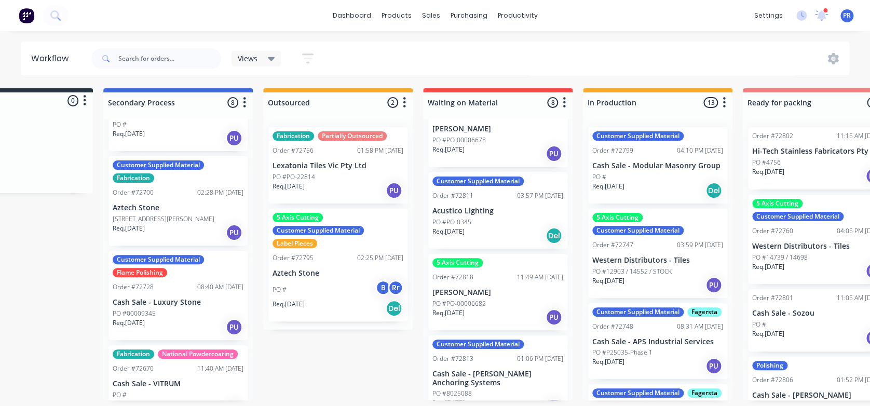
scroll to position [353, 0]
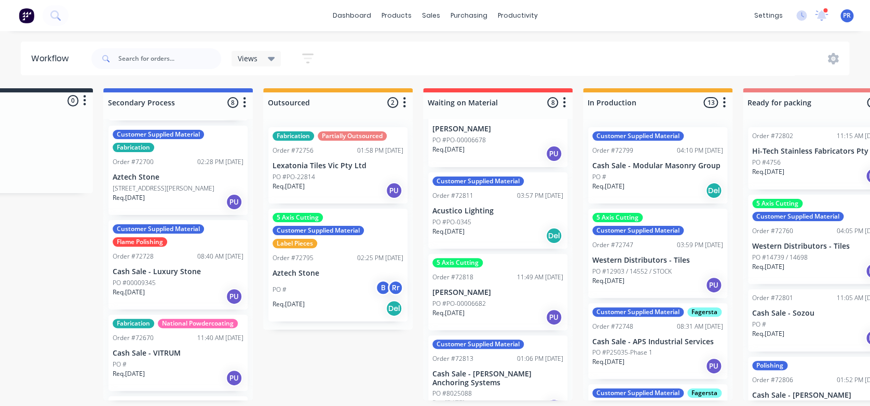
click at [174, 267] on p "Cash Sale - Luxury Stone" at bounding box center [178, 271] width 131 height 9
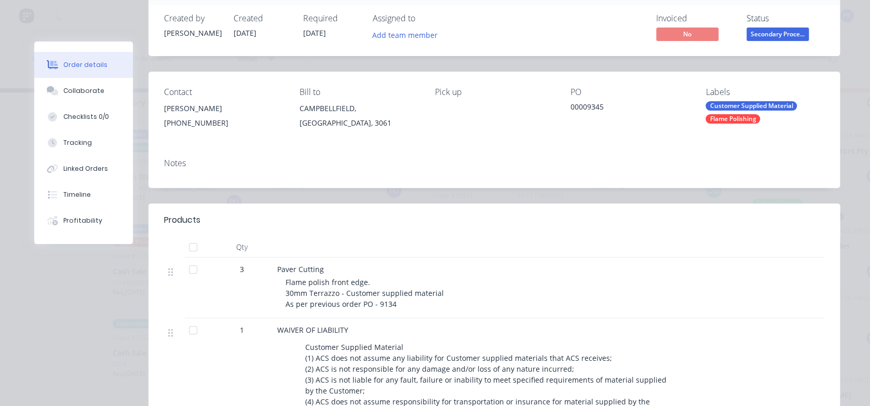
scroll to position [0, 0]
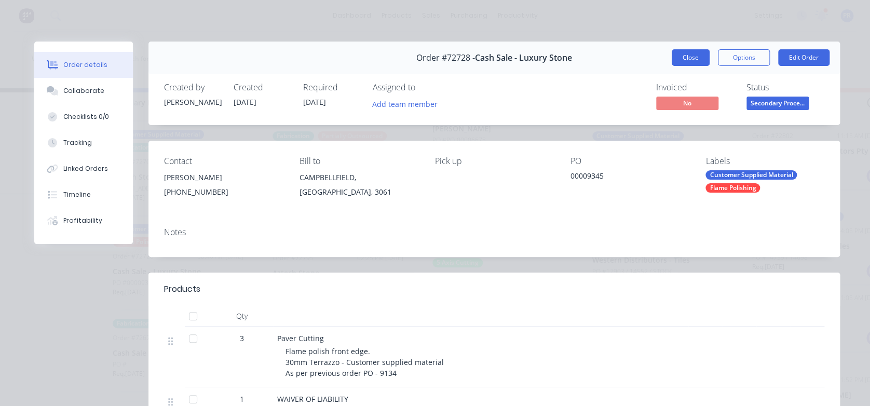
click at [690, 51] on button "Close" at bounding box center [691, 57] width 38 height 17
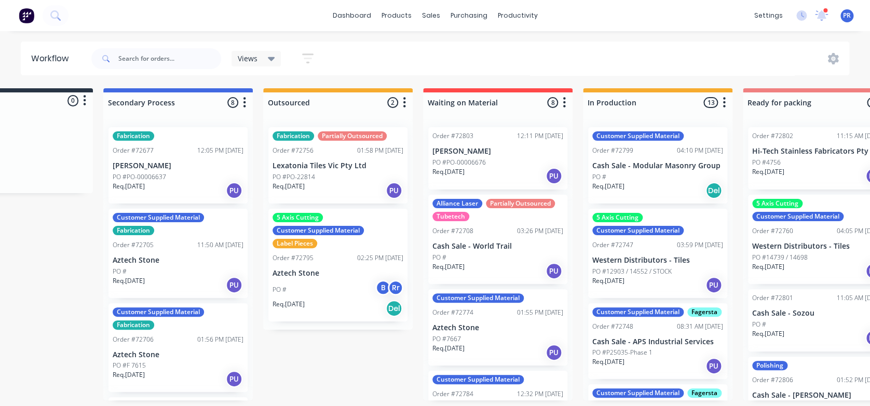
scroll to position [0, 79]
click at [189, 61] on input "text" at bounding box center [169, 58] width 103 height 21
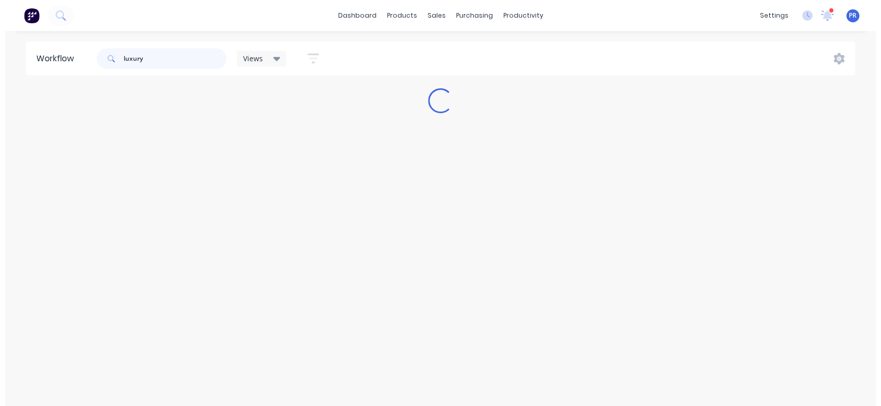
scroll to position [0, 0]
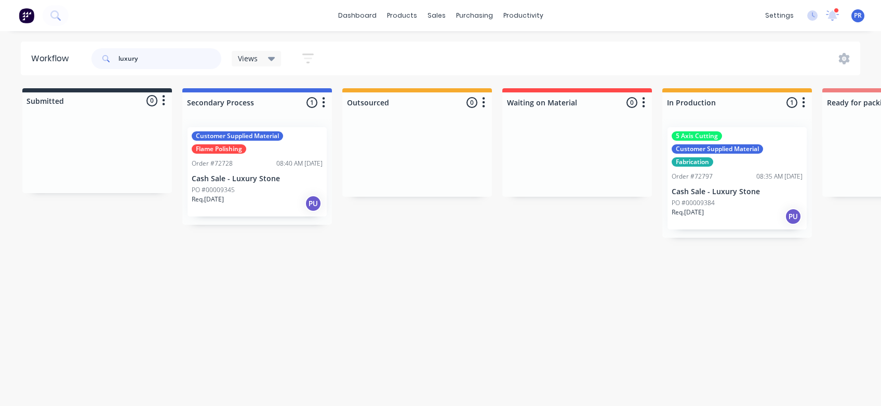
type input "luxury"
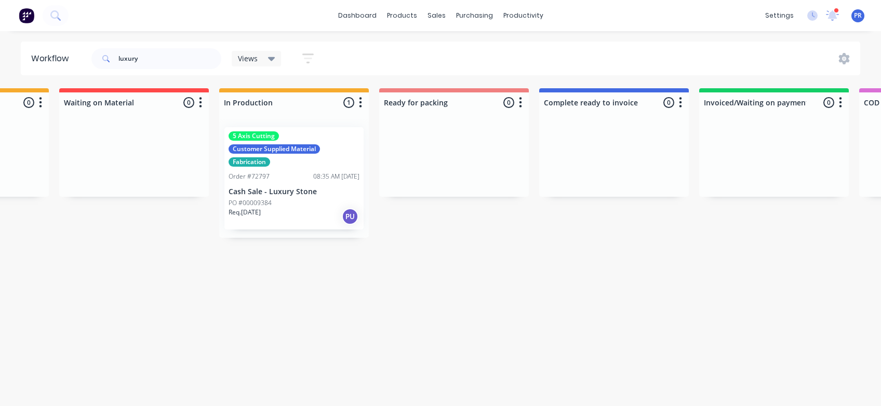
drag, startPoint x: 516, startPoint y: 336, endPoint x: 596, endPoint y: 328, distance: 80.9
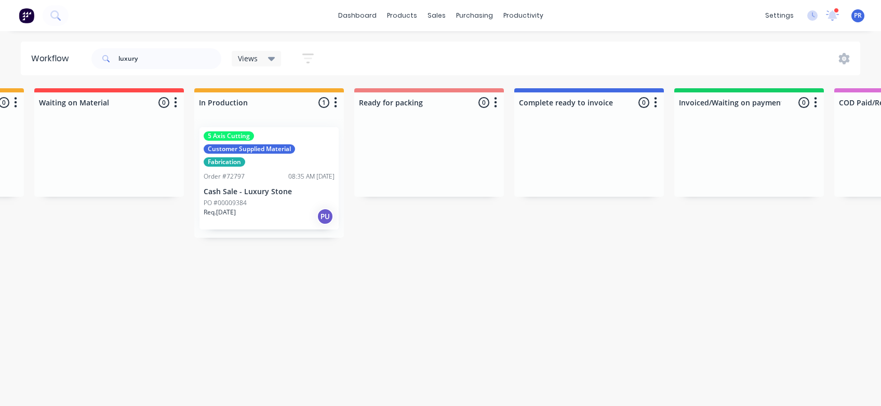
click at [298, 176] on div "08:35 AM [DATE]" at bounding box center [311, 176] width 46 height 9
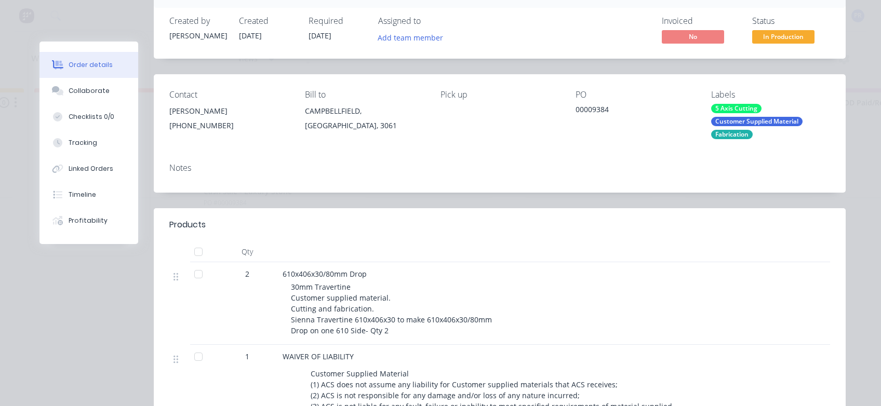
scroll to position [0, 0]
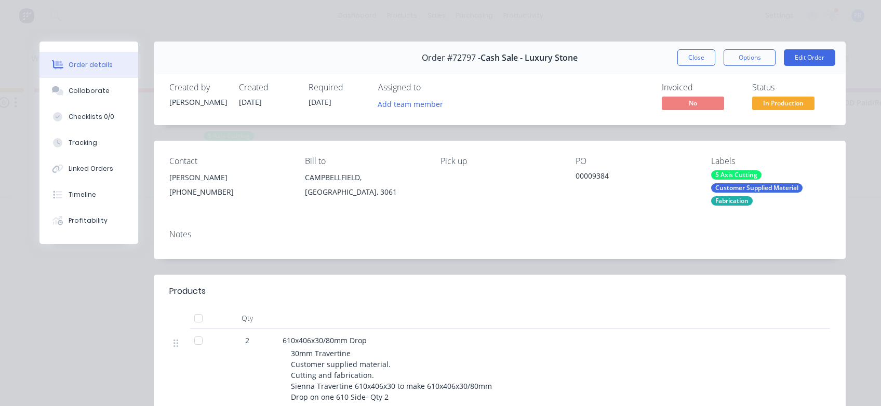
click at [697, 52] on button "Close" at bounding box center [696, 57] width 38 height 17
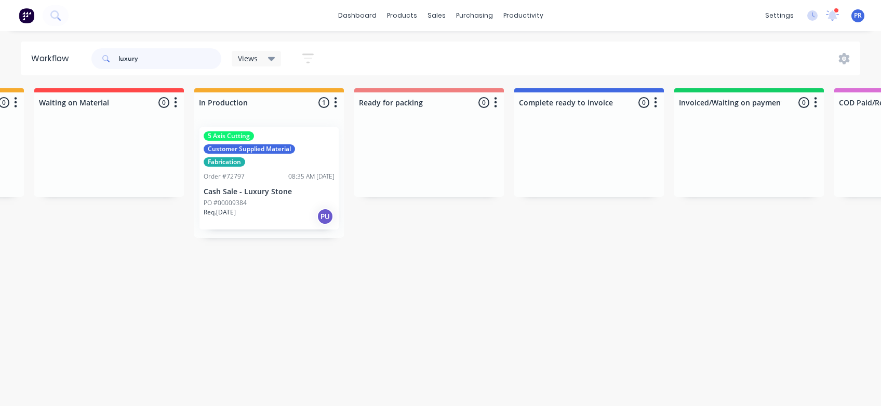
drag, startPoint x: 172, startPoint y: 63, endPoint x: 93, endPoint y: 75, distance: 79.8
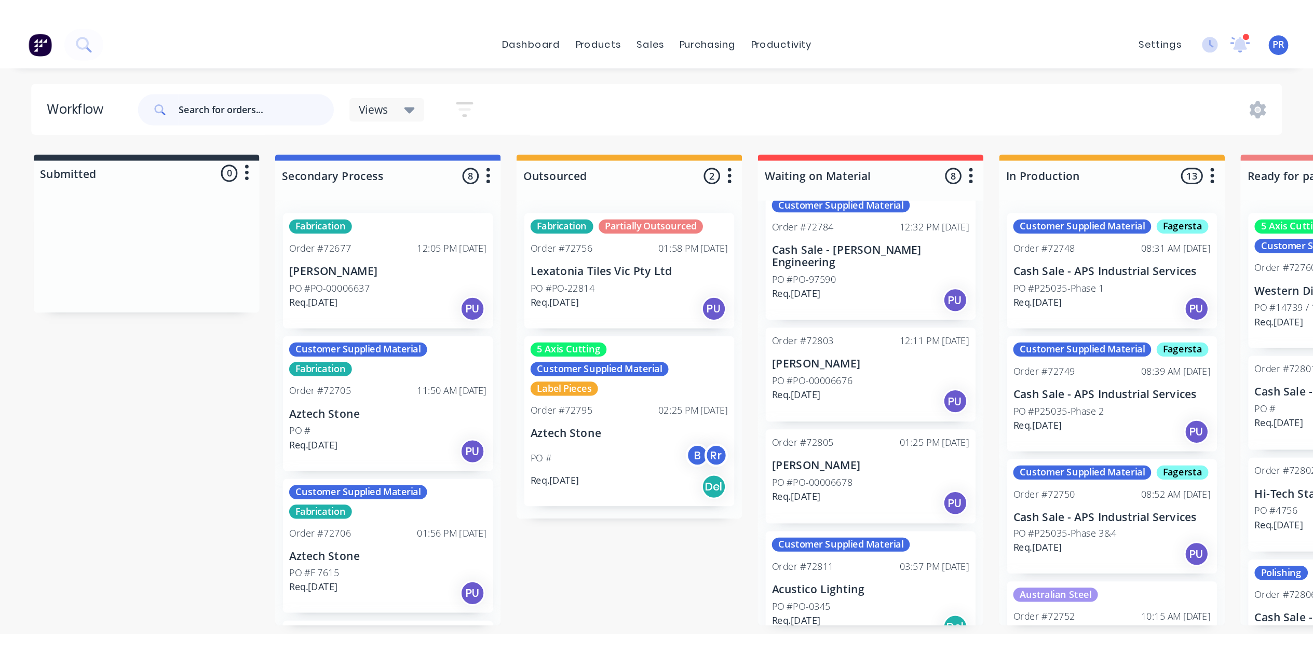
scroll to position [277, 0]
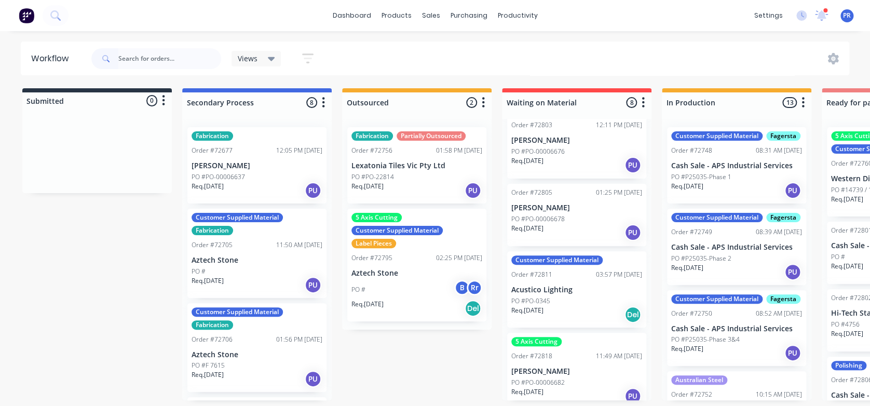
drag, startPoint x: 595, startPoint y: 66, endPoint x: 669, endPoint y: 59, distance: 74.0
click at [595, 66] on div "Views Save new view None (Default) edit Value edit Show/Hide statuses Show line…" at bounding box center [469, 58] width 761 height 31
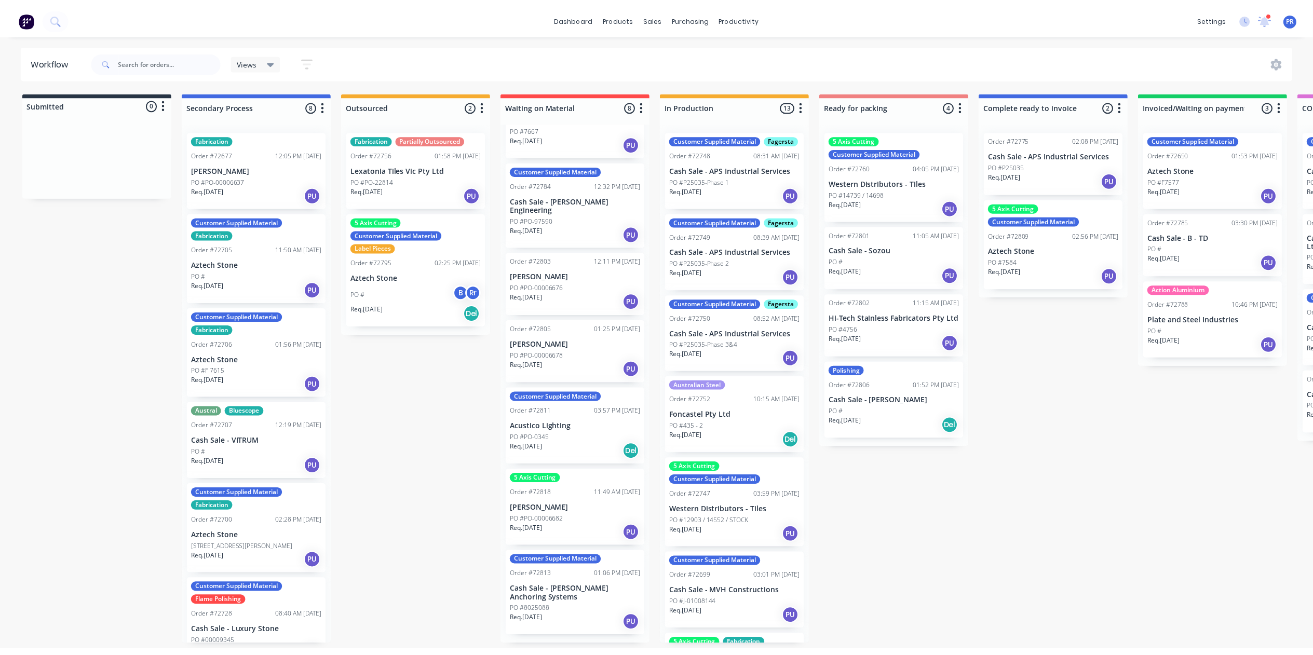
scroll to position [79, 0]
